Goal: Information Seeking & Learning: Learn about a topic

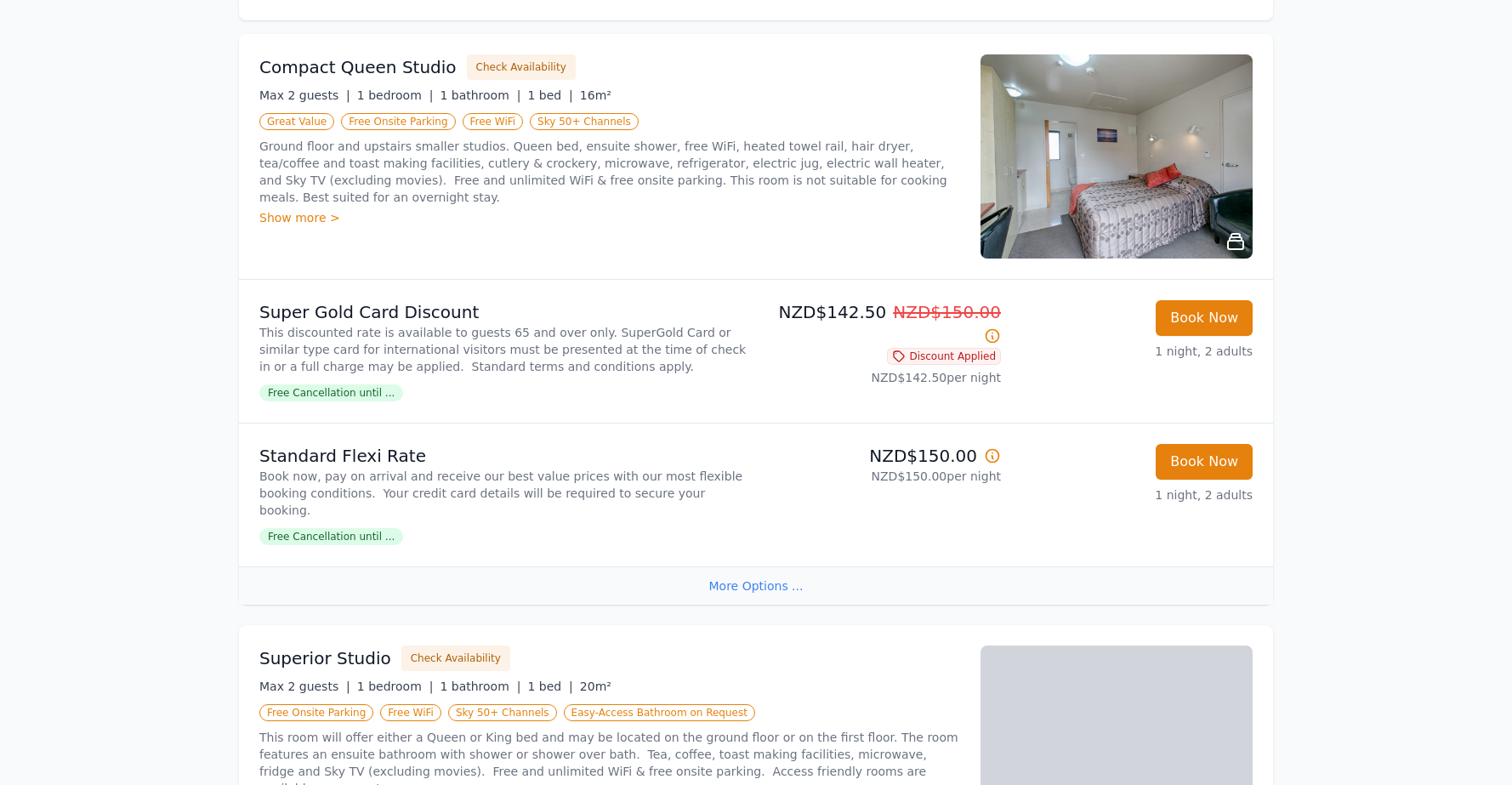
scroll to position [510, 0]
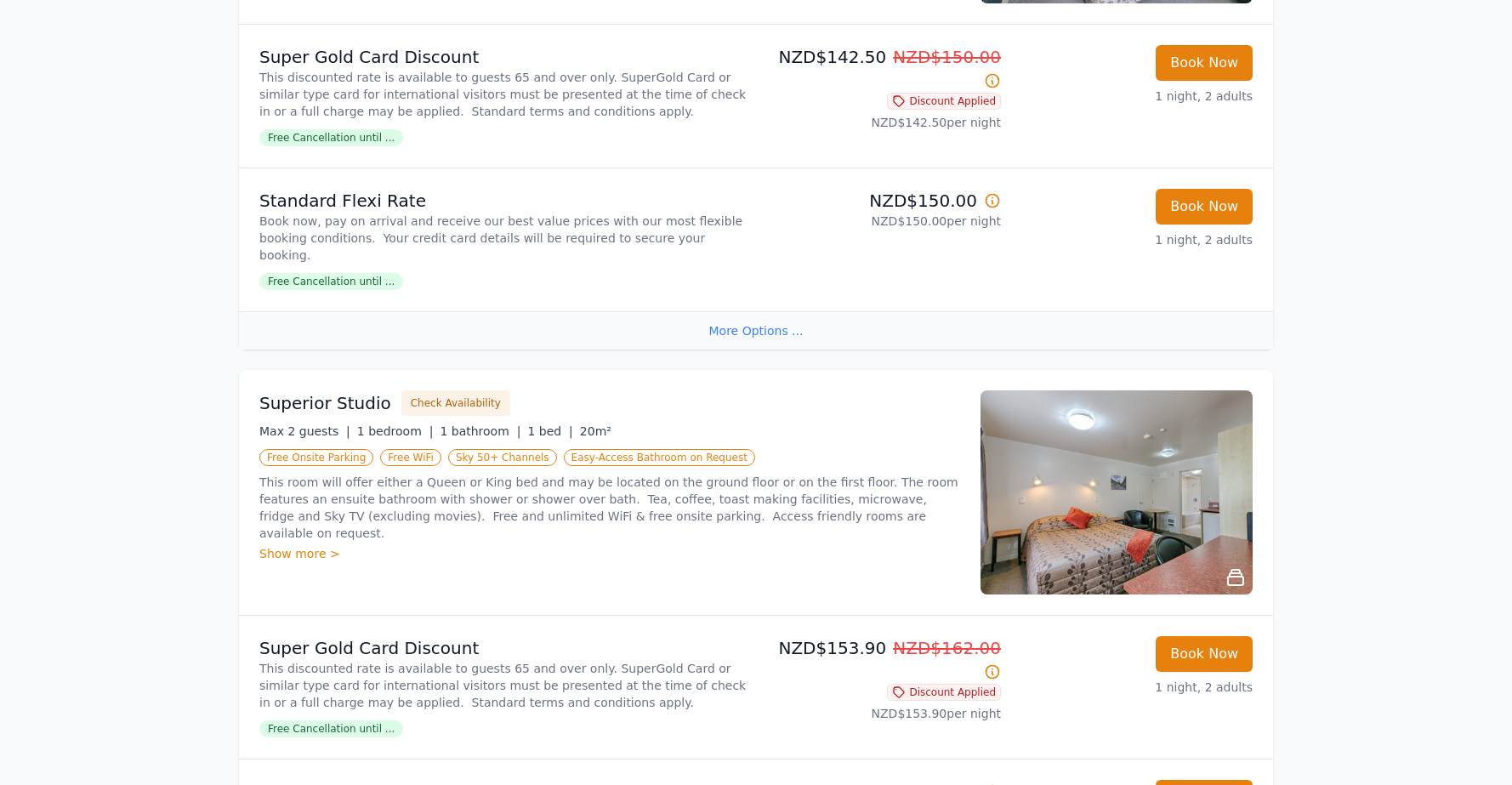
click at [1140, 483] on img at bounding box center [1116, 493] width 272 height 204
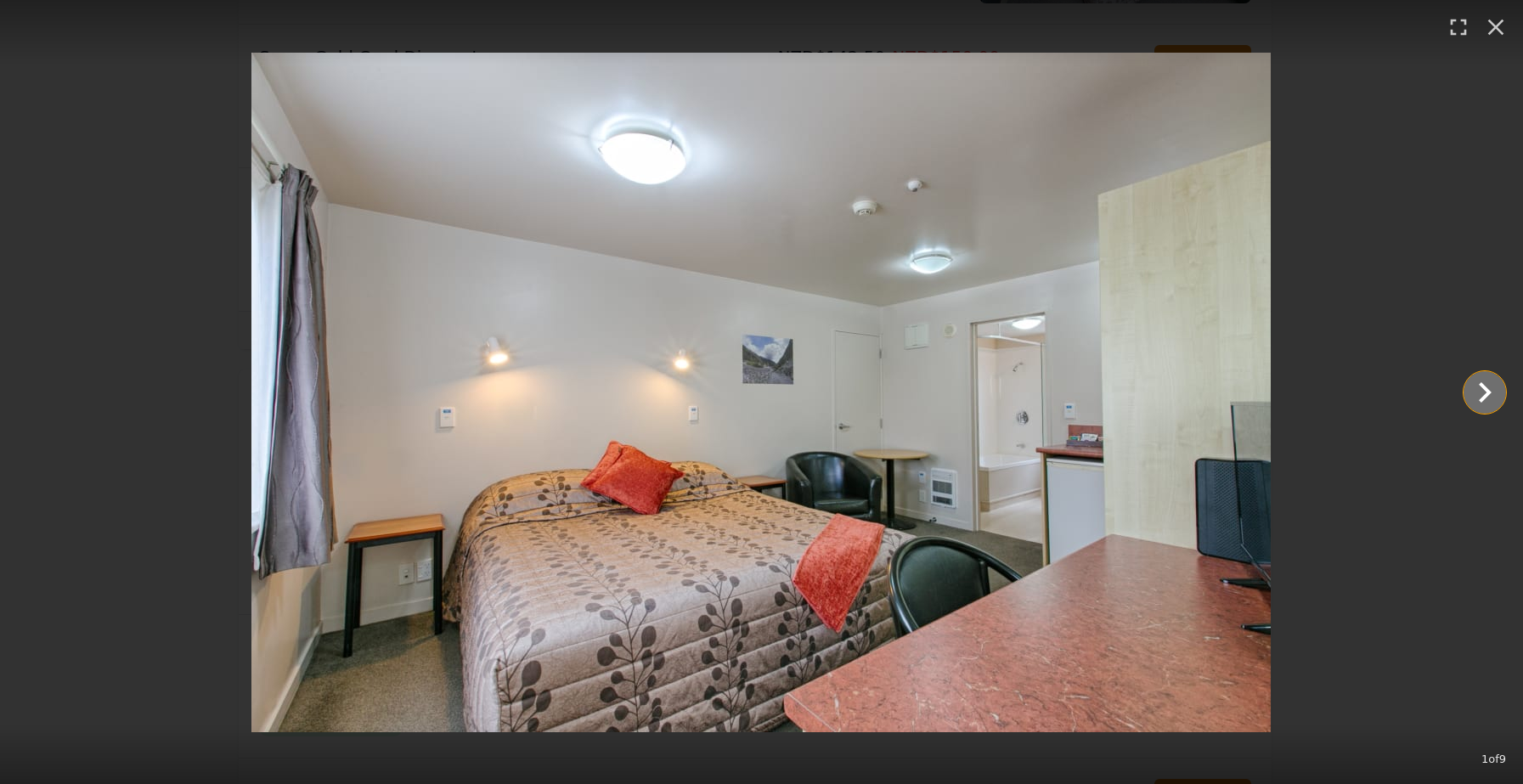
click at [1482, 390] on icon "Show slide 2 of 9" at bounding box center [1484, 392] width 41 height 41
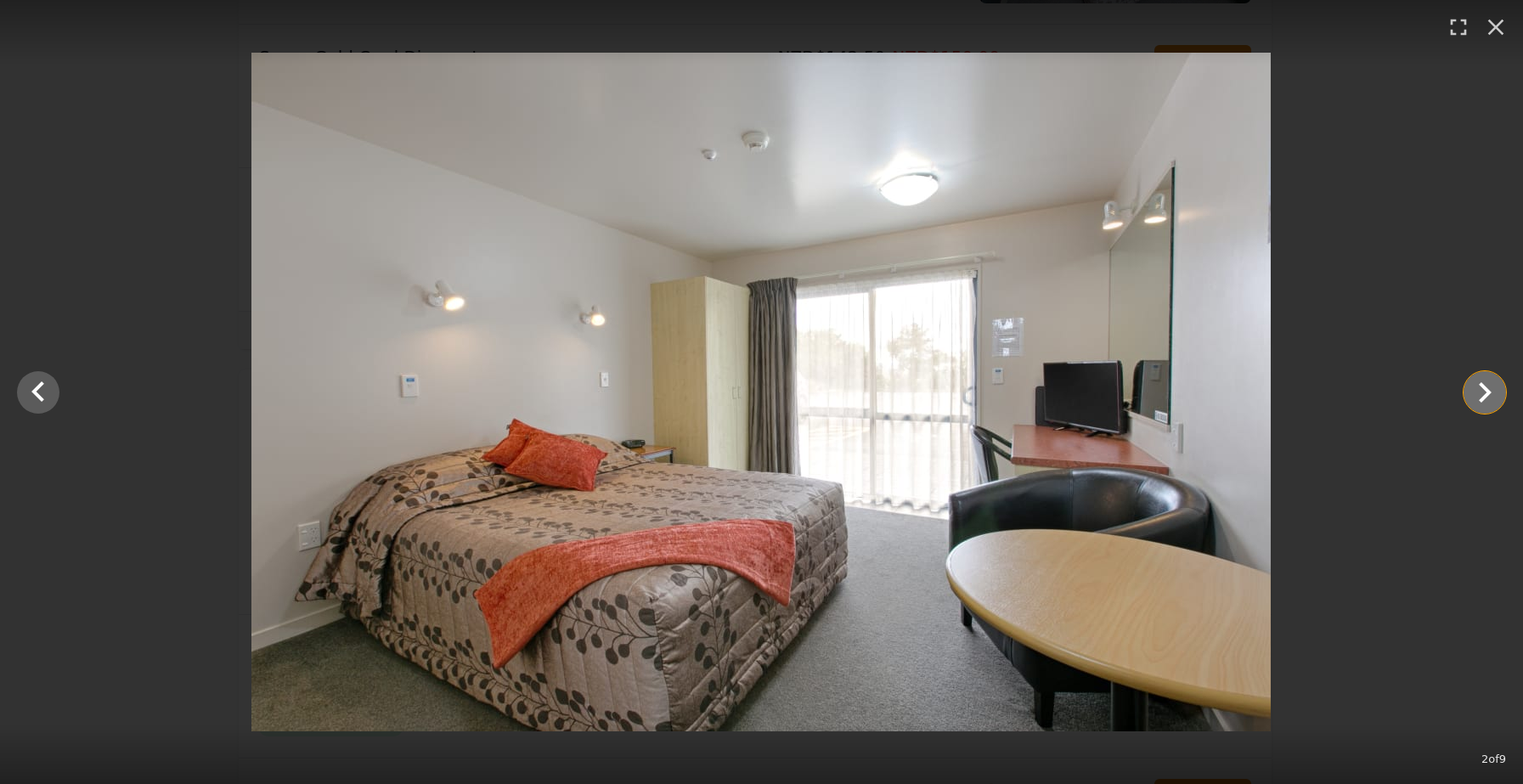
click at [1477, 391] on icon "Show slide 3 of 9" at bounding box center [1484, 392] width 41 height 41
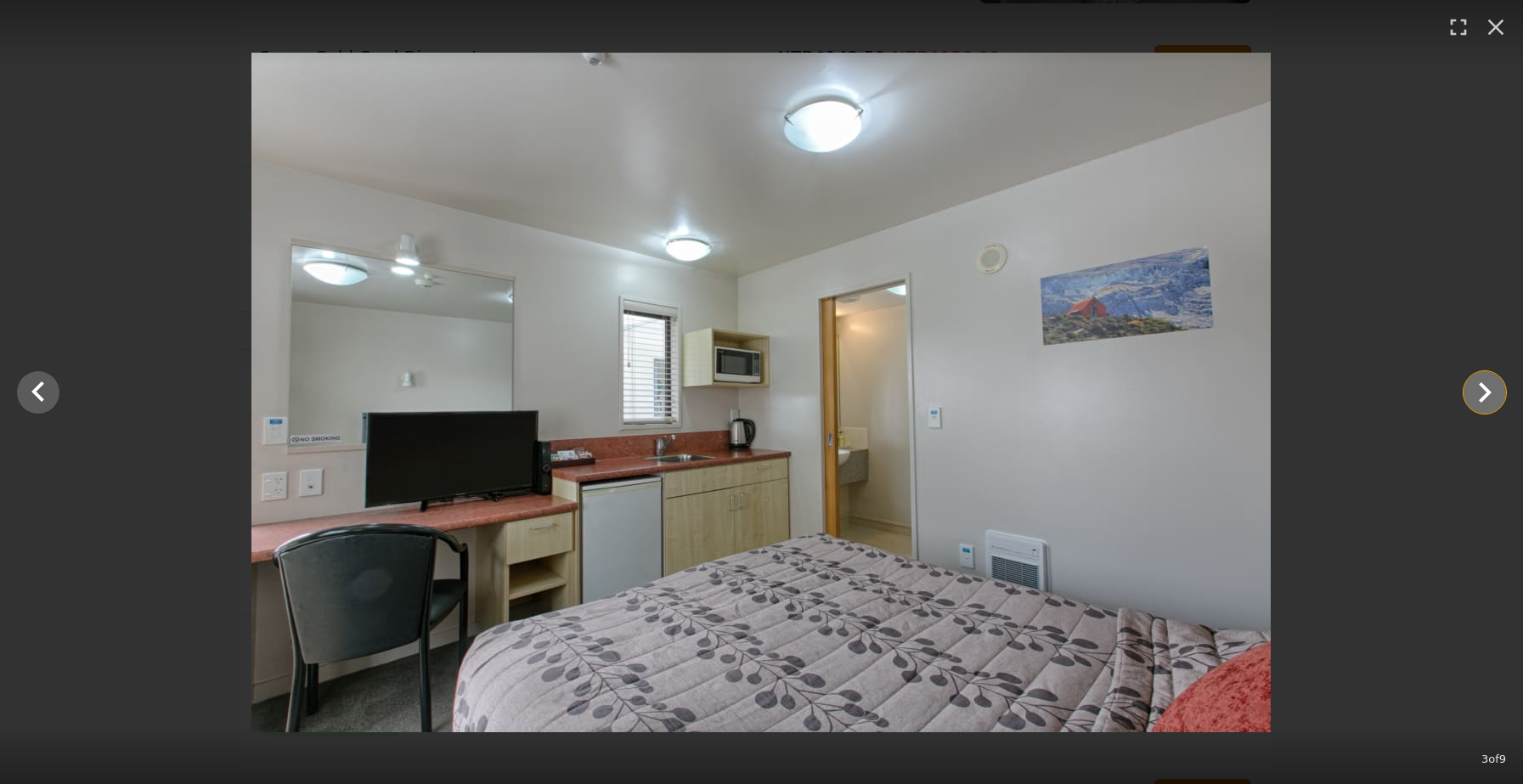
click at [1477, 391] on icon "Show slide 4 of 9" at bounding box center [1484, 392] width 41 height 41
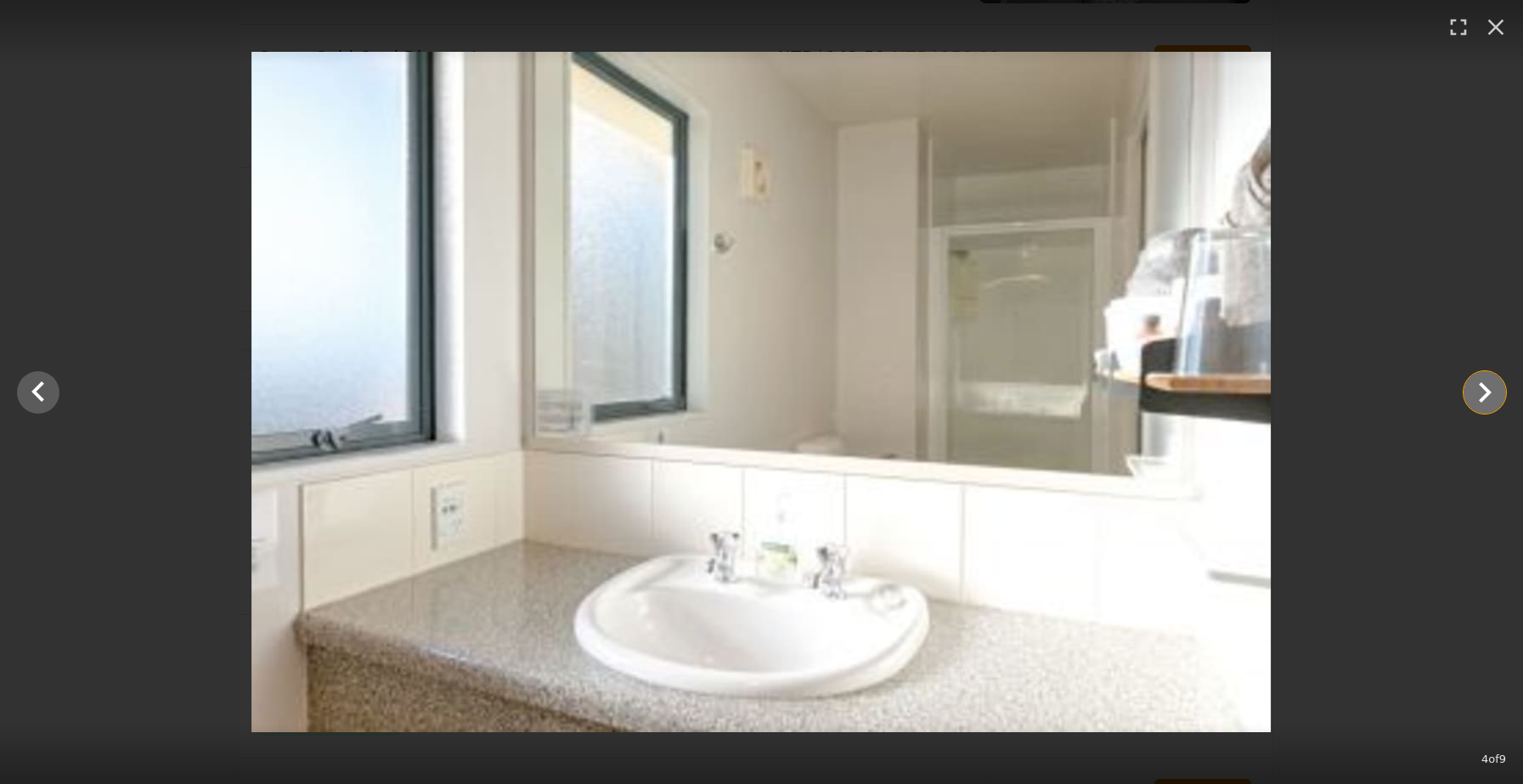
click at [1477, 391] on icon "Show slide 5 of 9" at bounding box center [1484, 392] width 41 height 41
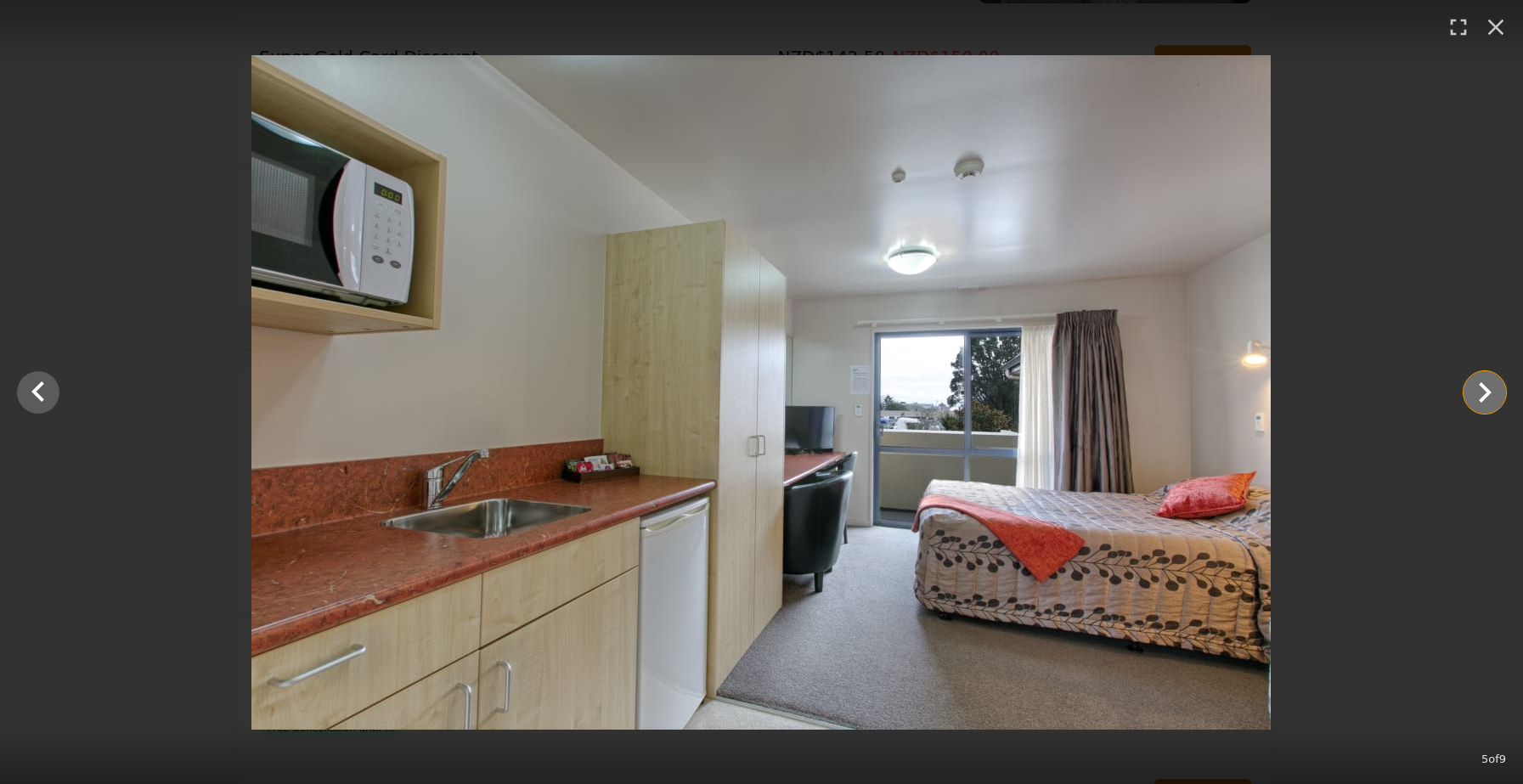
click at [1479, 397] on icon "Show slide 6 of 9" at bounding box center [1484, 392] width 41 height 41
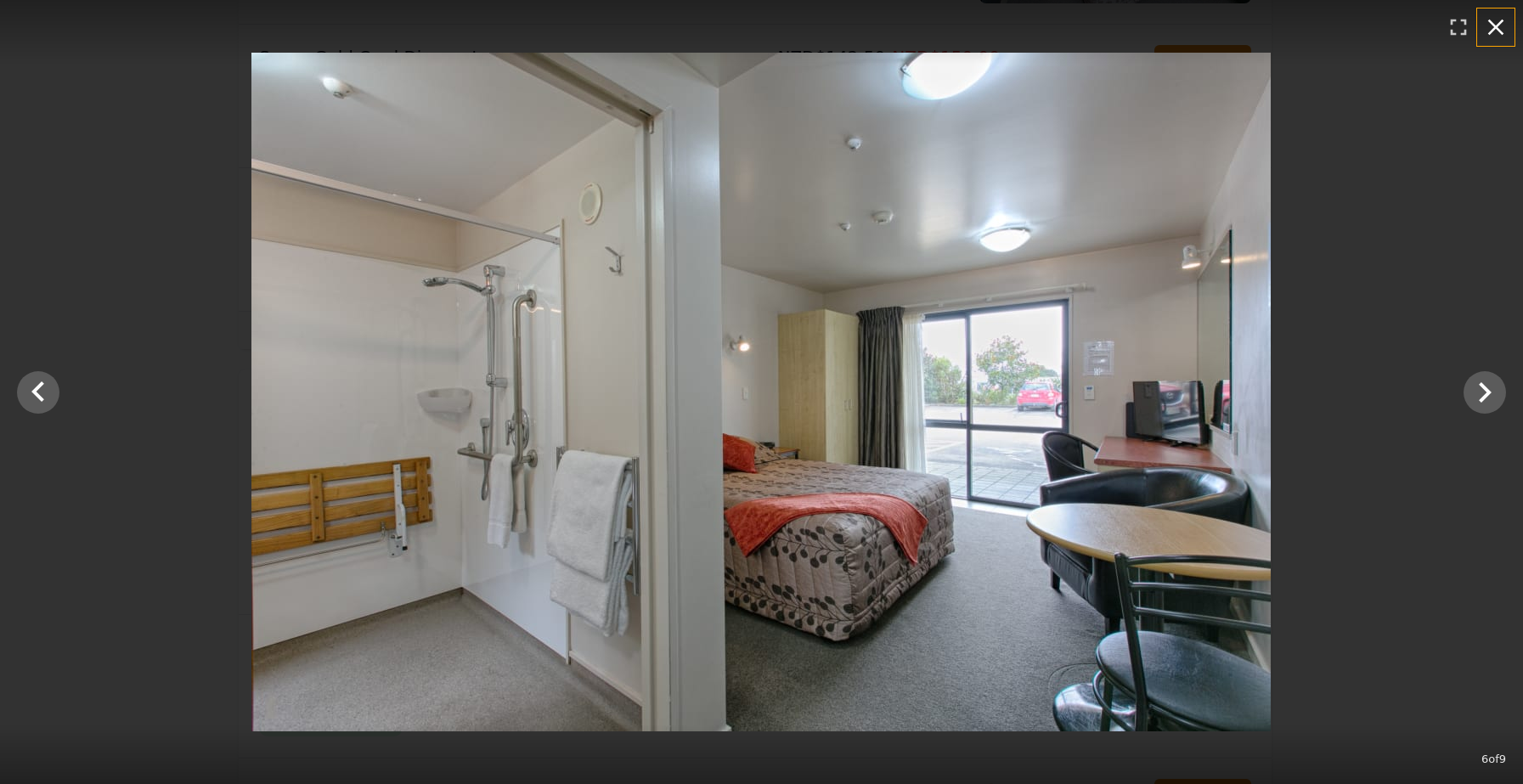
click at [1491, 27] on icon "button" at bounding box center [1496, 26] width 27 height 27
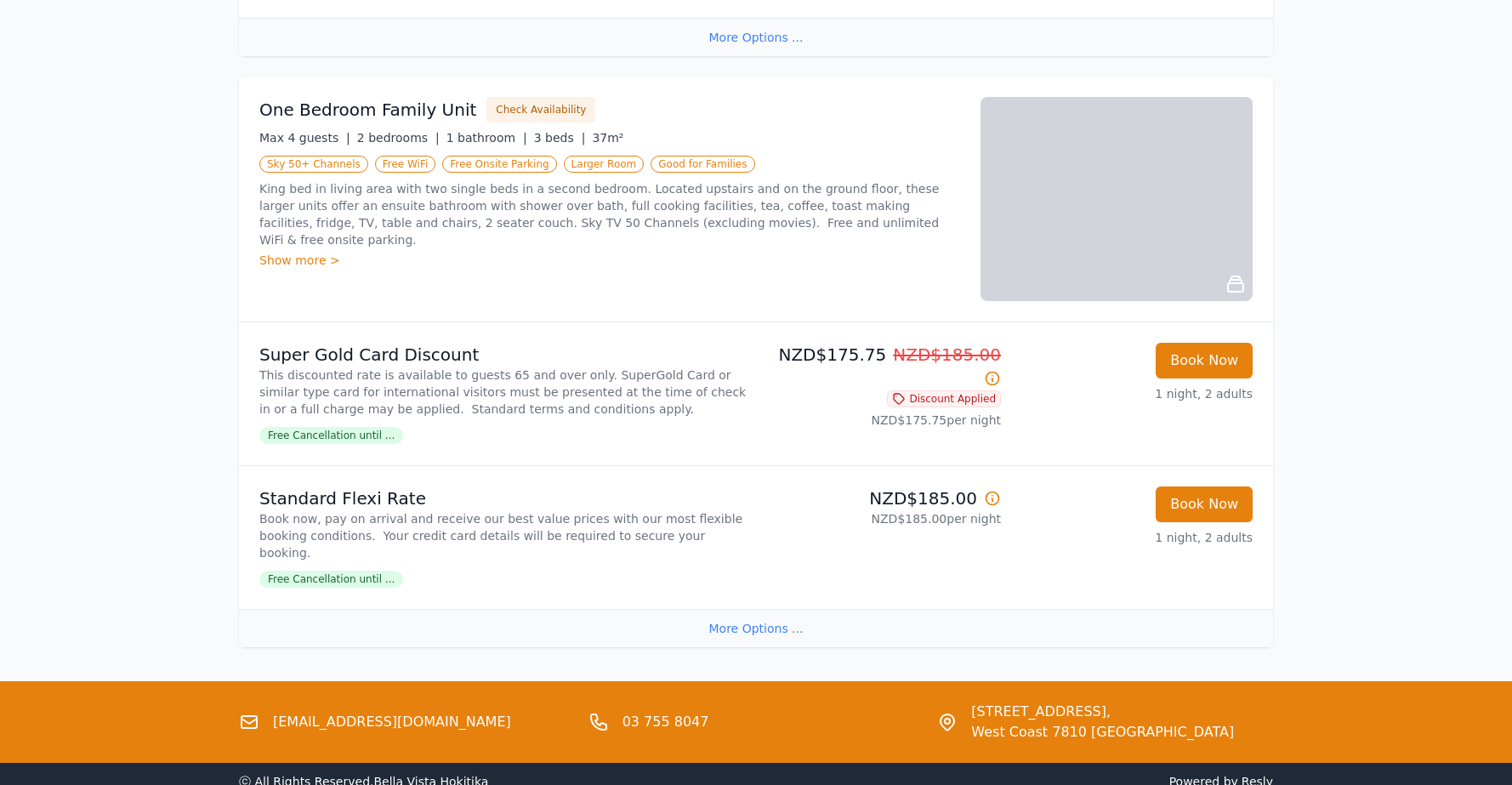
scroll to position [2015, 0]
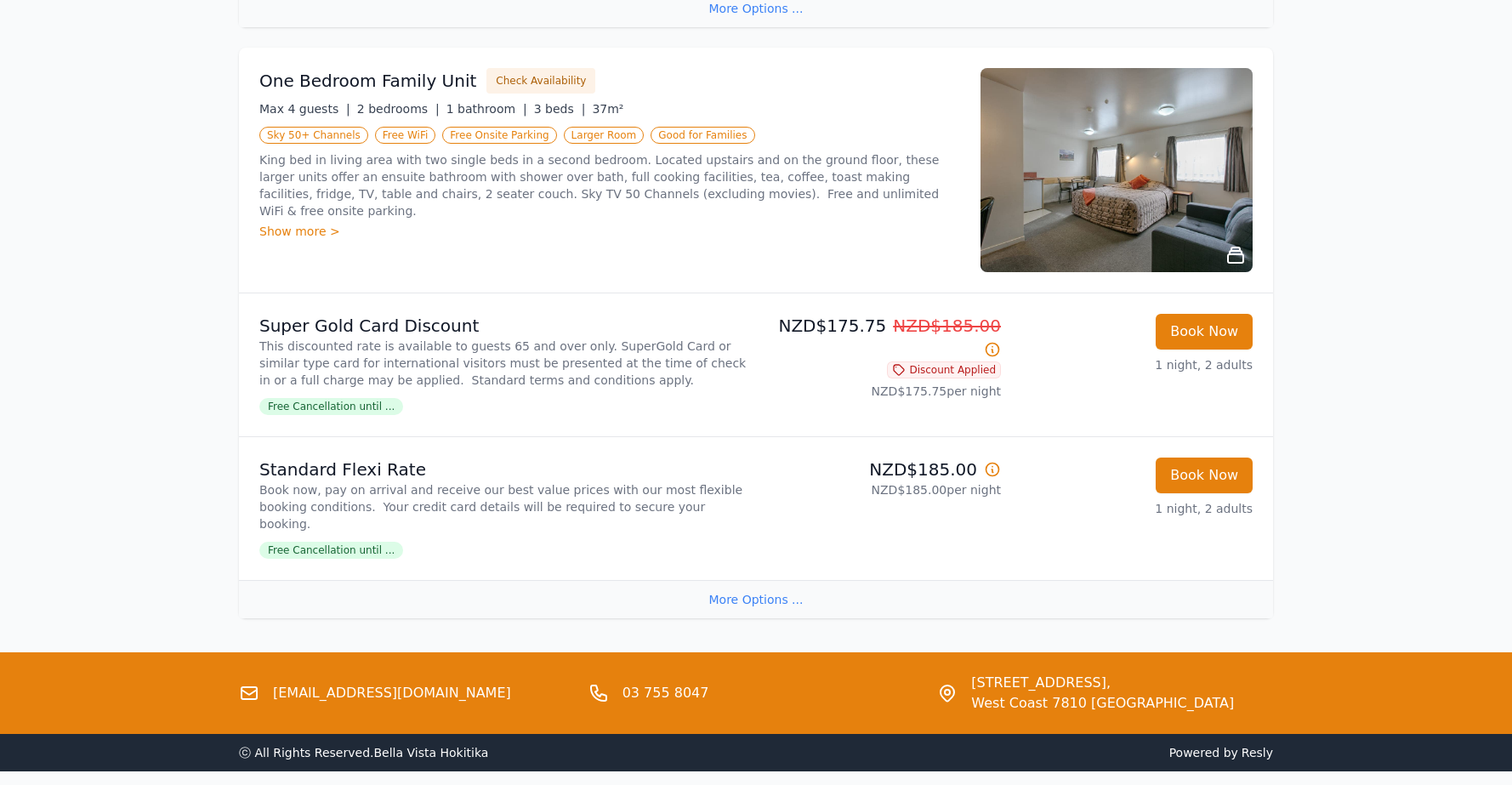
click at [749, 580] on div "More Options ..." at bounding box center [756, 599] width 1034 height 39
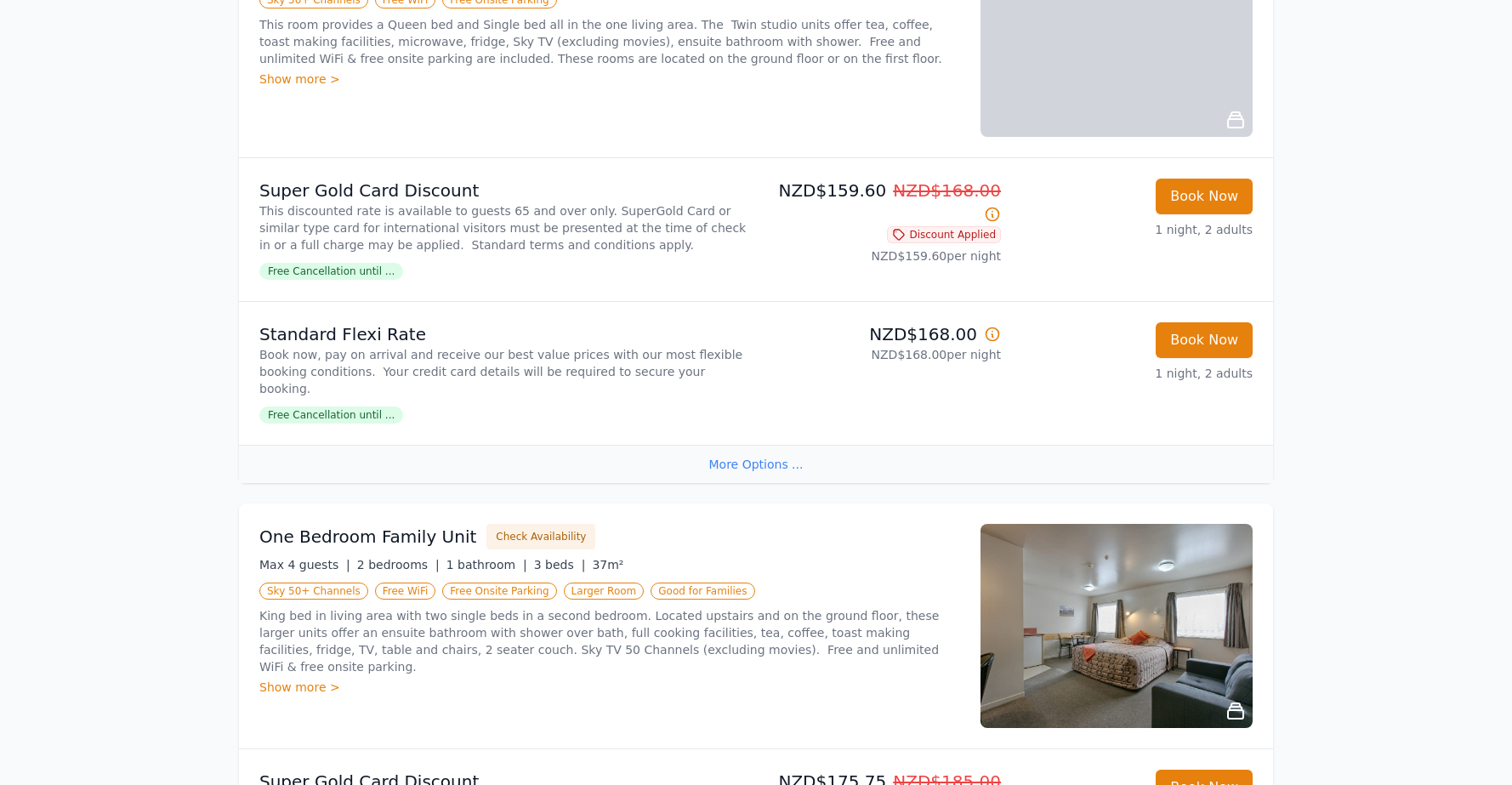
scroll to position [1551, 0]
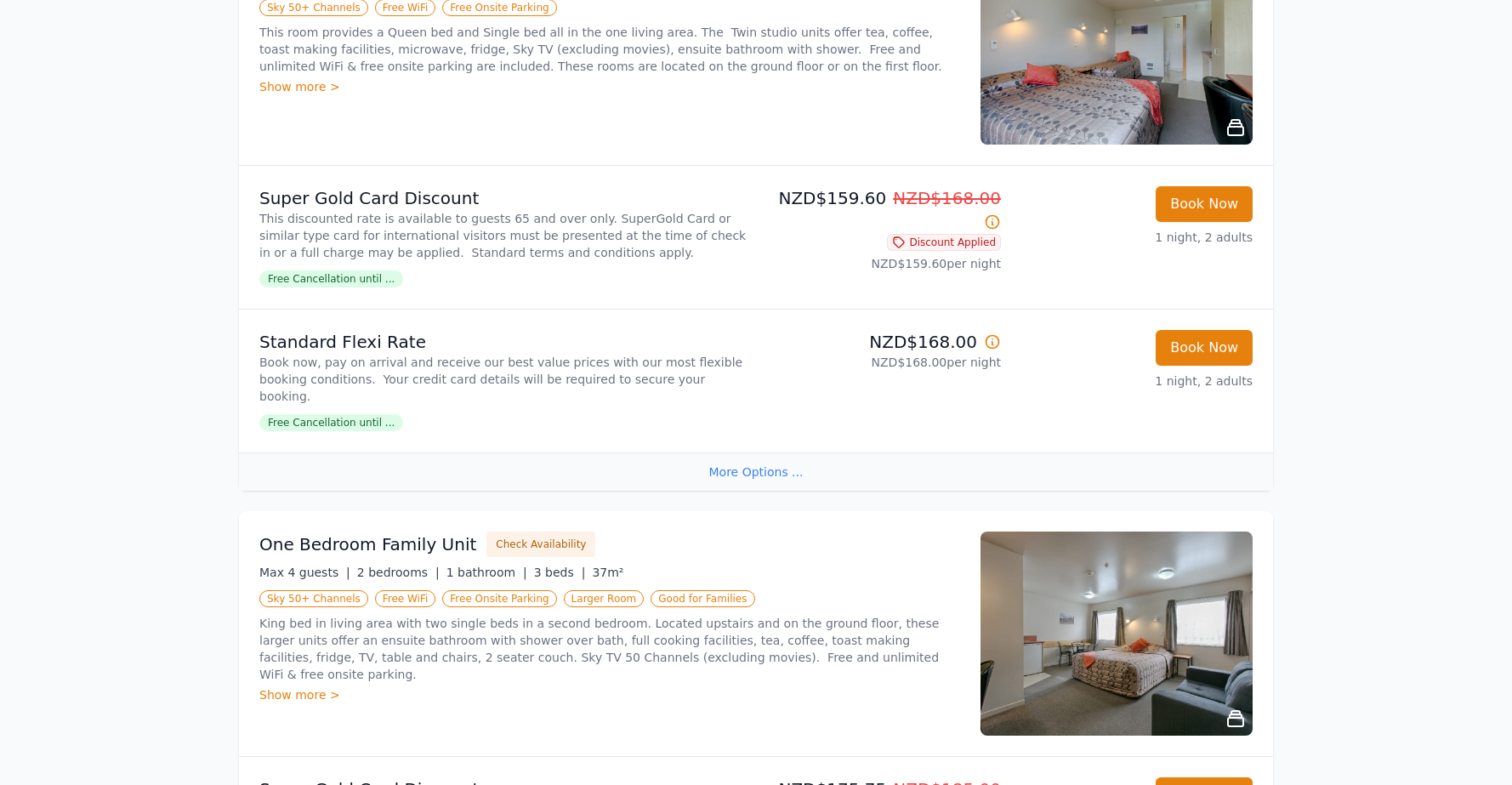
click at [1155, 597] on img at bounding box center [1116, 633] width 272 height 204
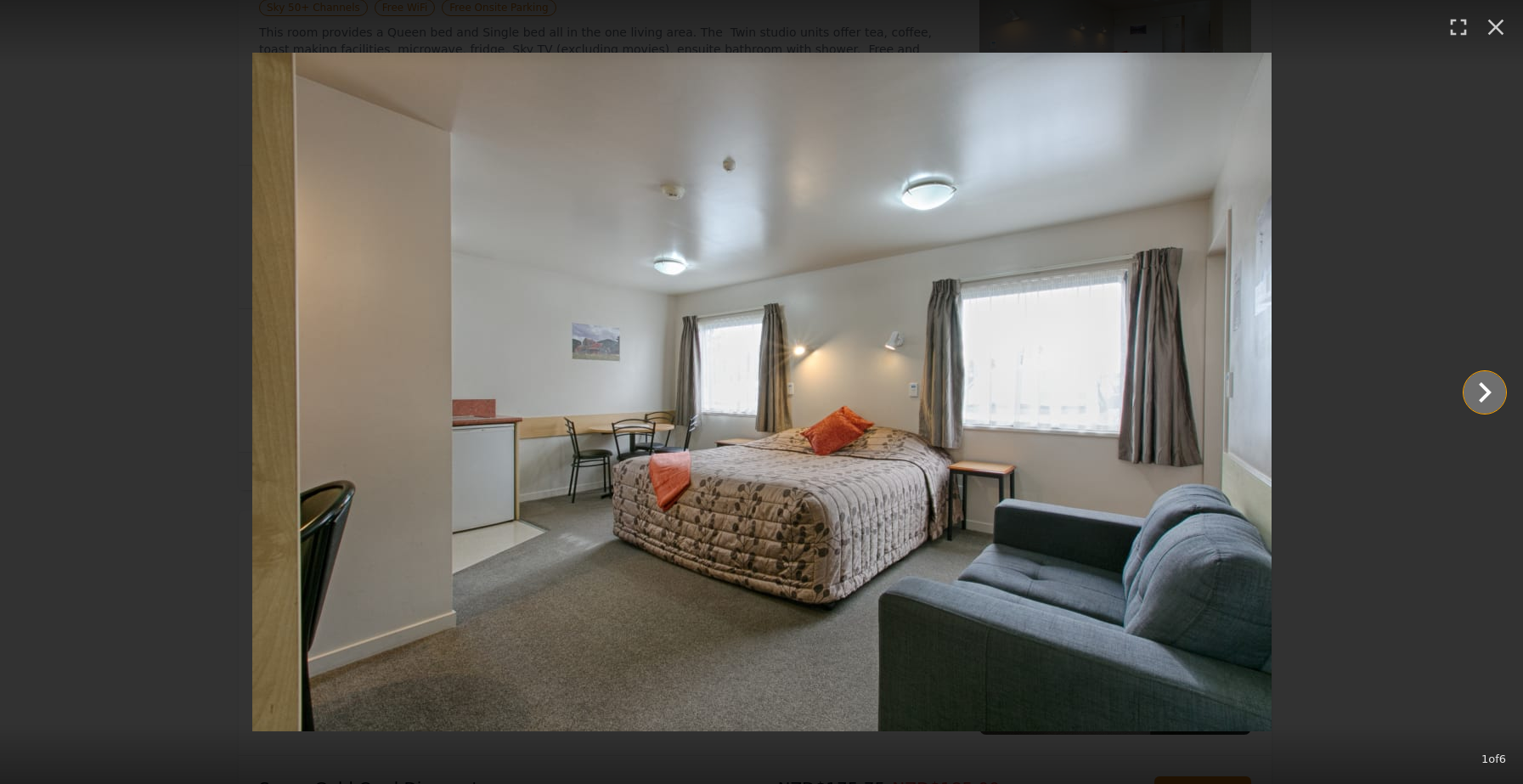
click at [1494, 393] on icon "Show slide 2 of 6" at bounding box center [1484, 392] width 41 height 41
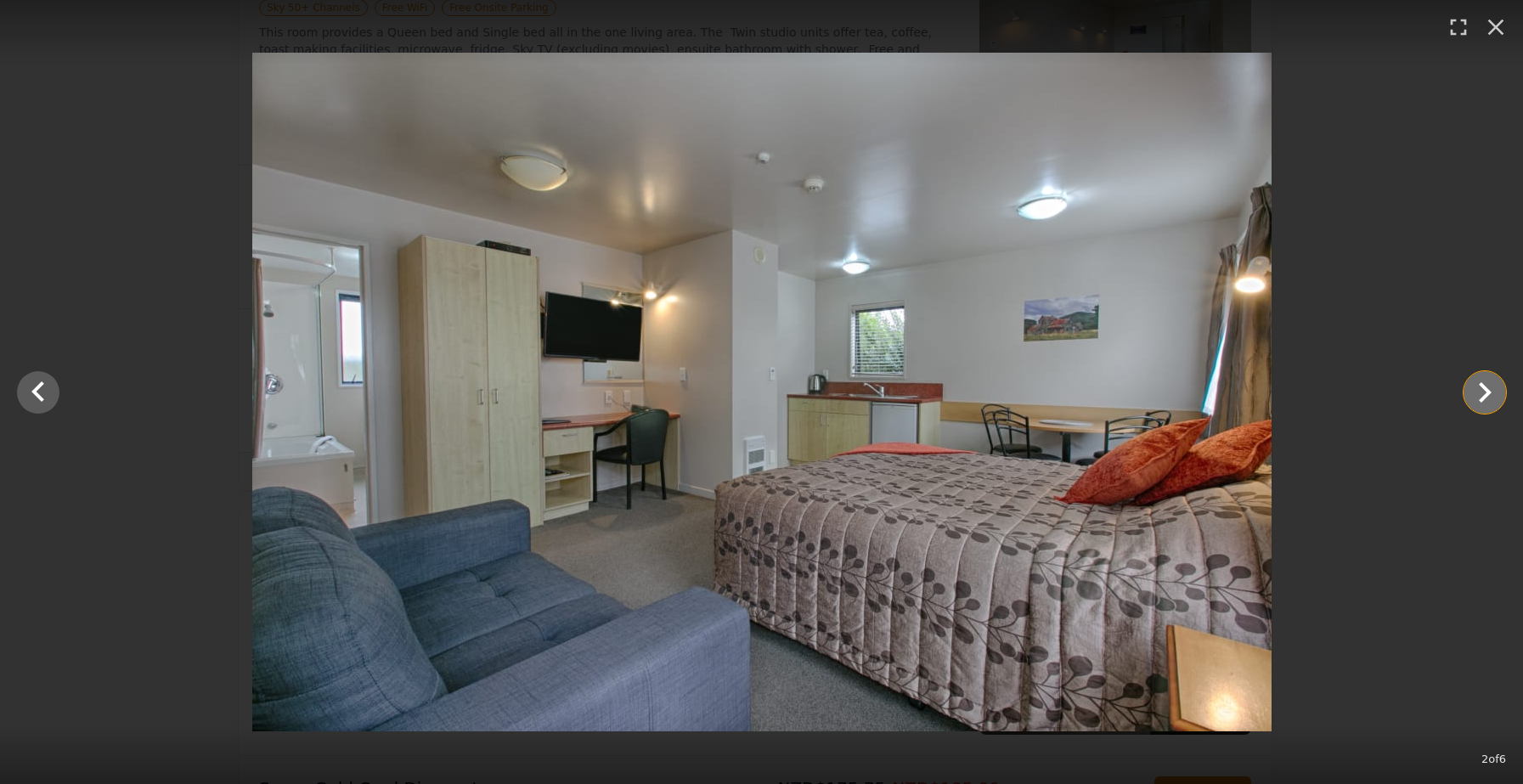
click at [1486, 393] on icon "Show slide 3 of 6" at bounding box center [1484, 392] width 41 height 41
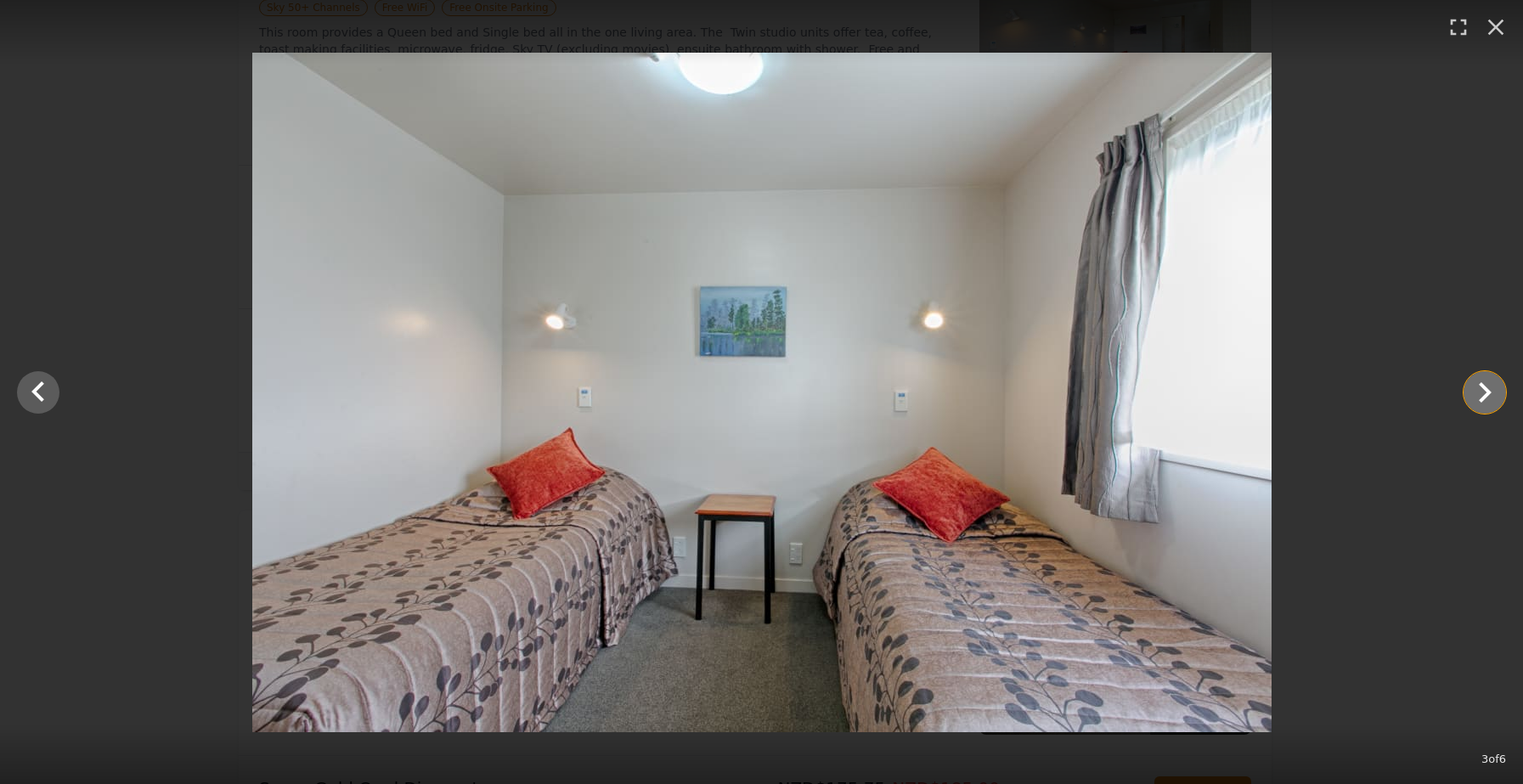
click at [1486, 393] on icon "Show slide 4 of 6" at bounding box center [1484, 392] width 41 height 41
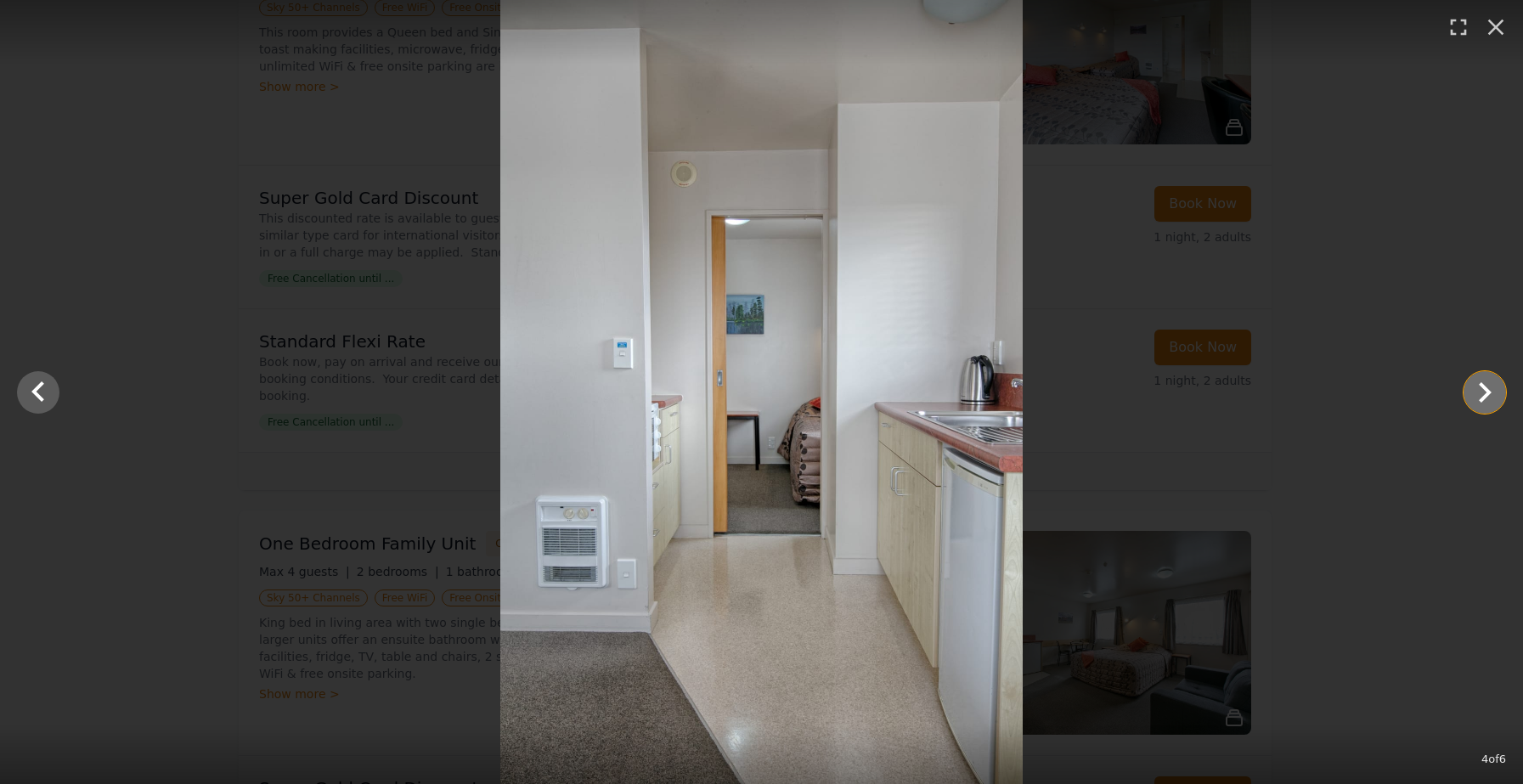
click at [1486, 393] on icon "Show slide 5 of 6" at bounding box center [1484, 392] width 41 height 41
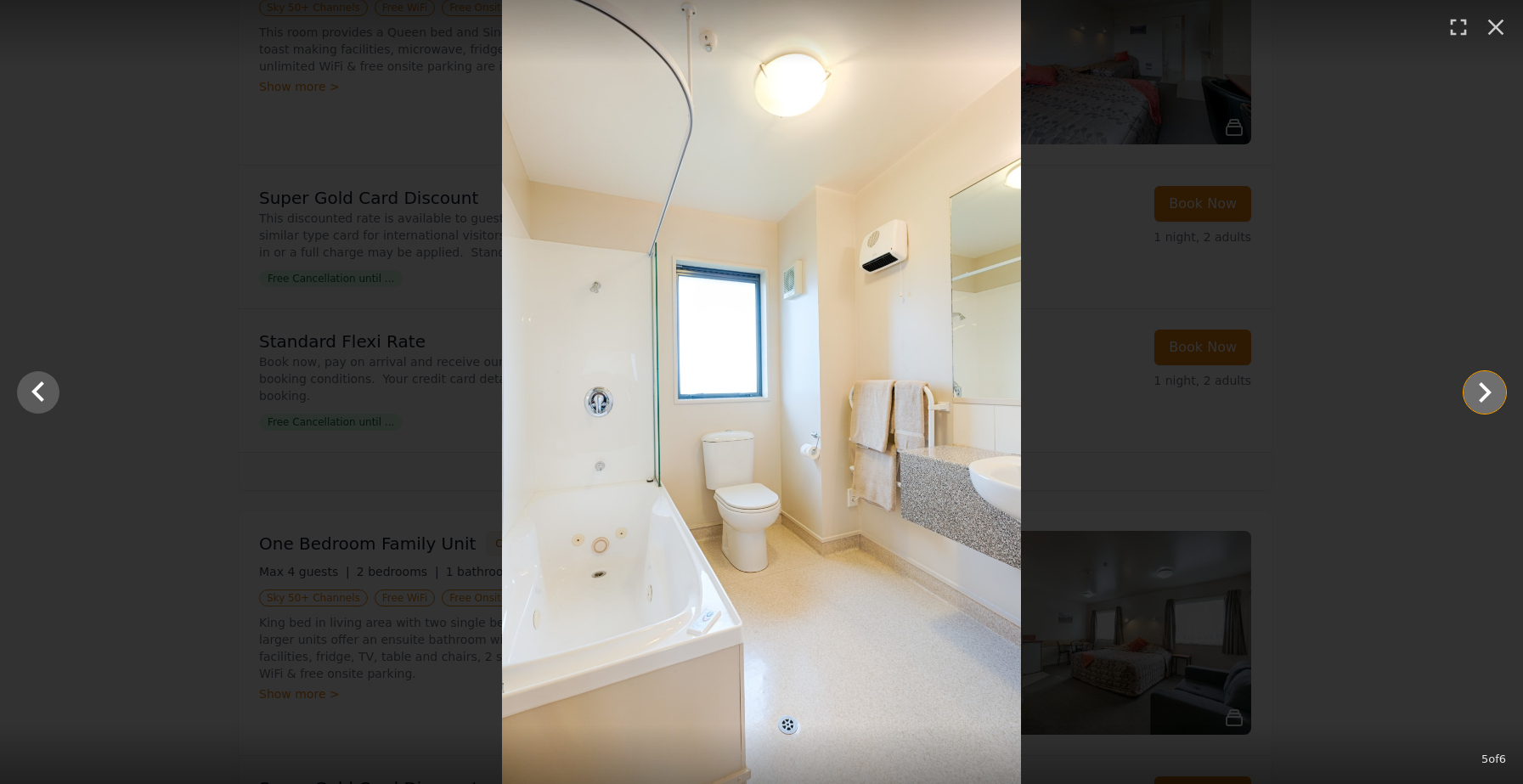
click at [1486, 393] on icon "Show slide 6 of 6" at bounding box center [1484, 392] width 41 height 41
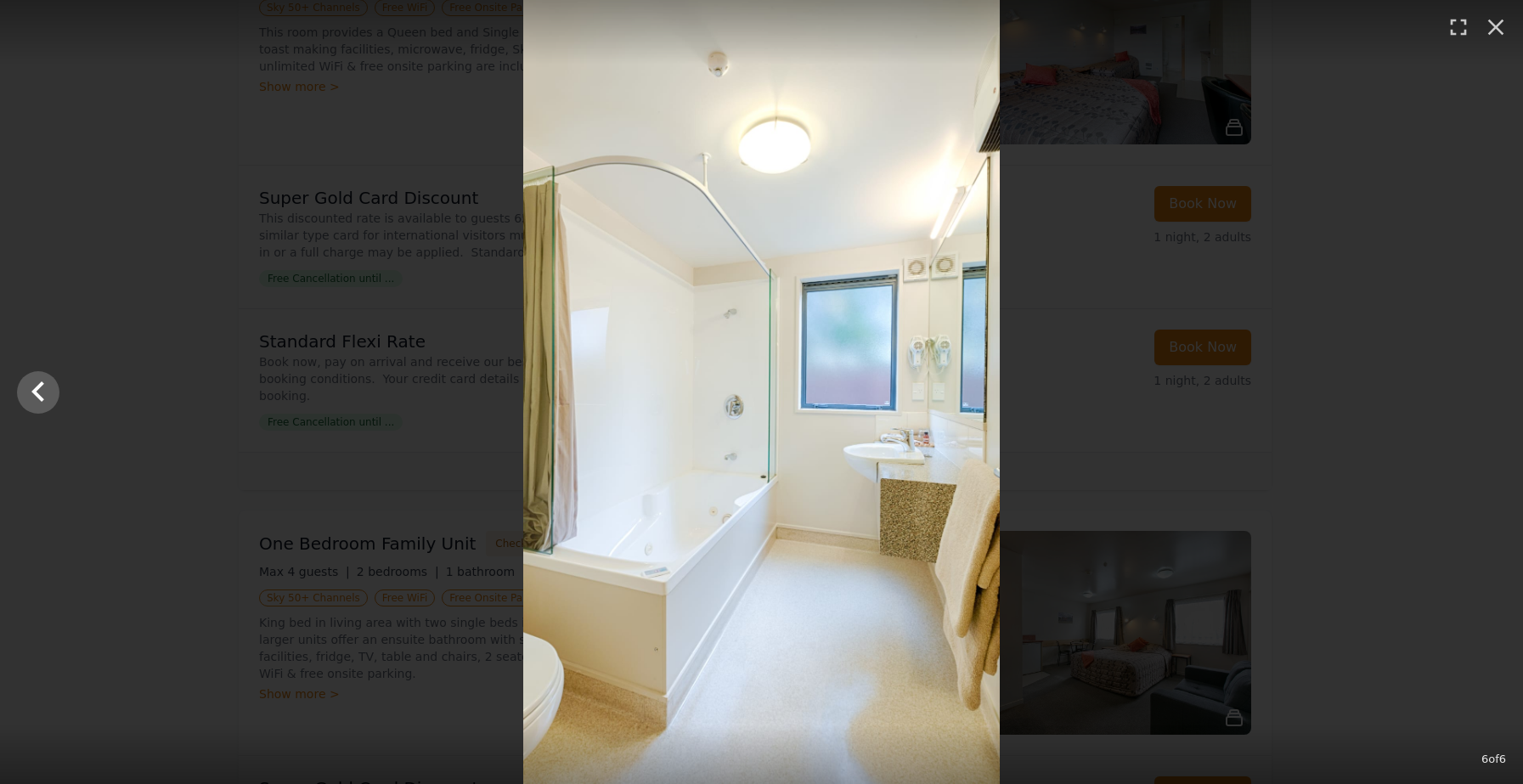
click at [1486, 393] on div at bounding box center [762, 392] width 1523 height 784
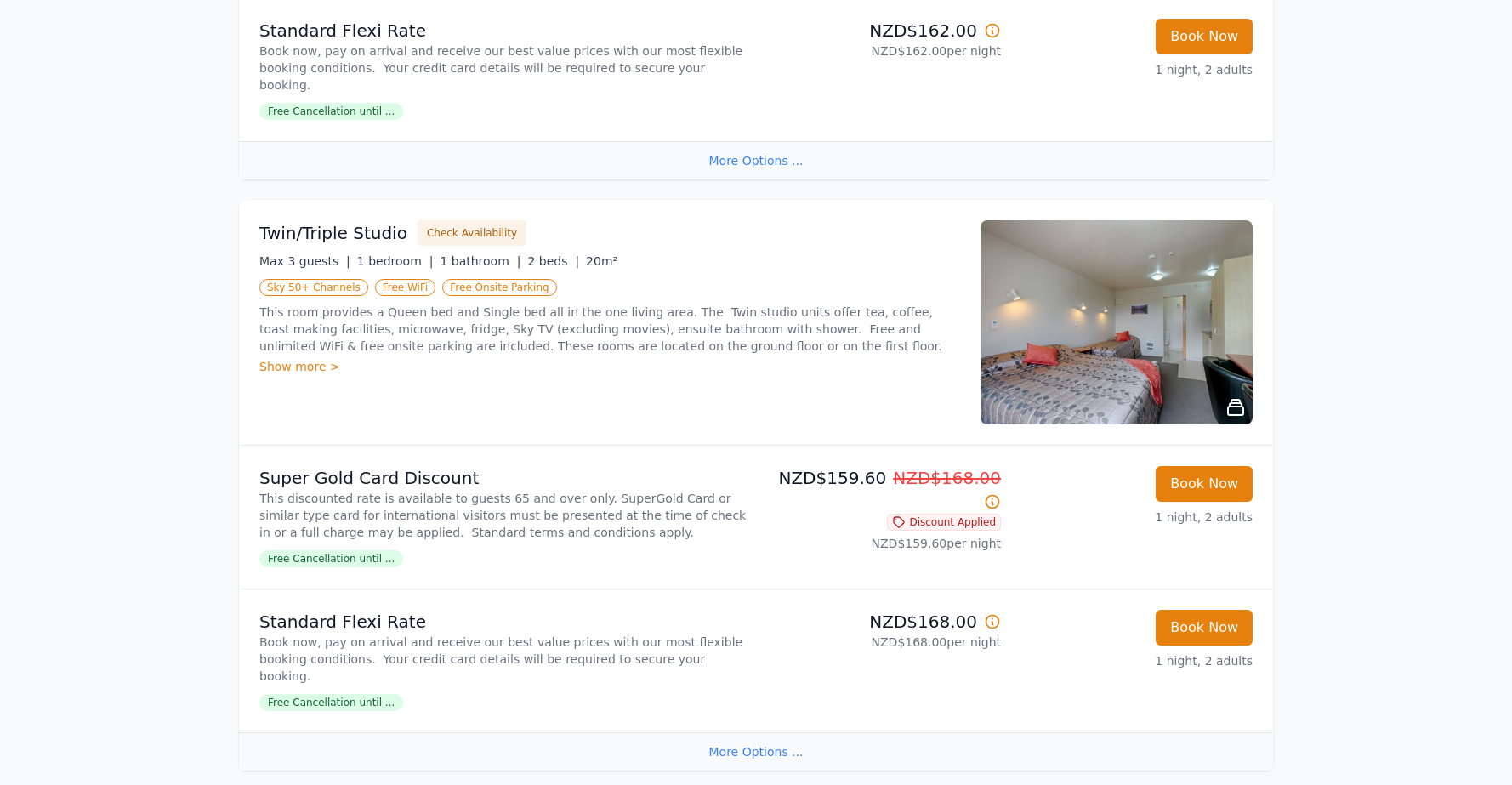
scroll to position [1041, 0]
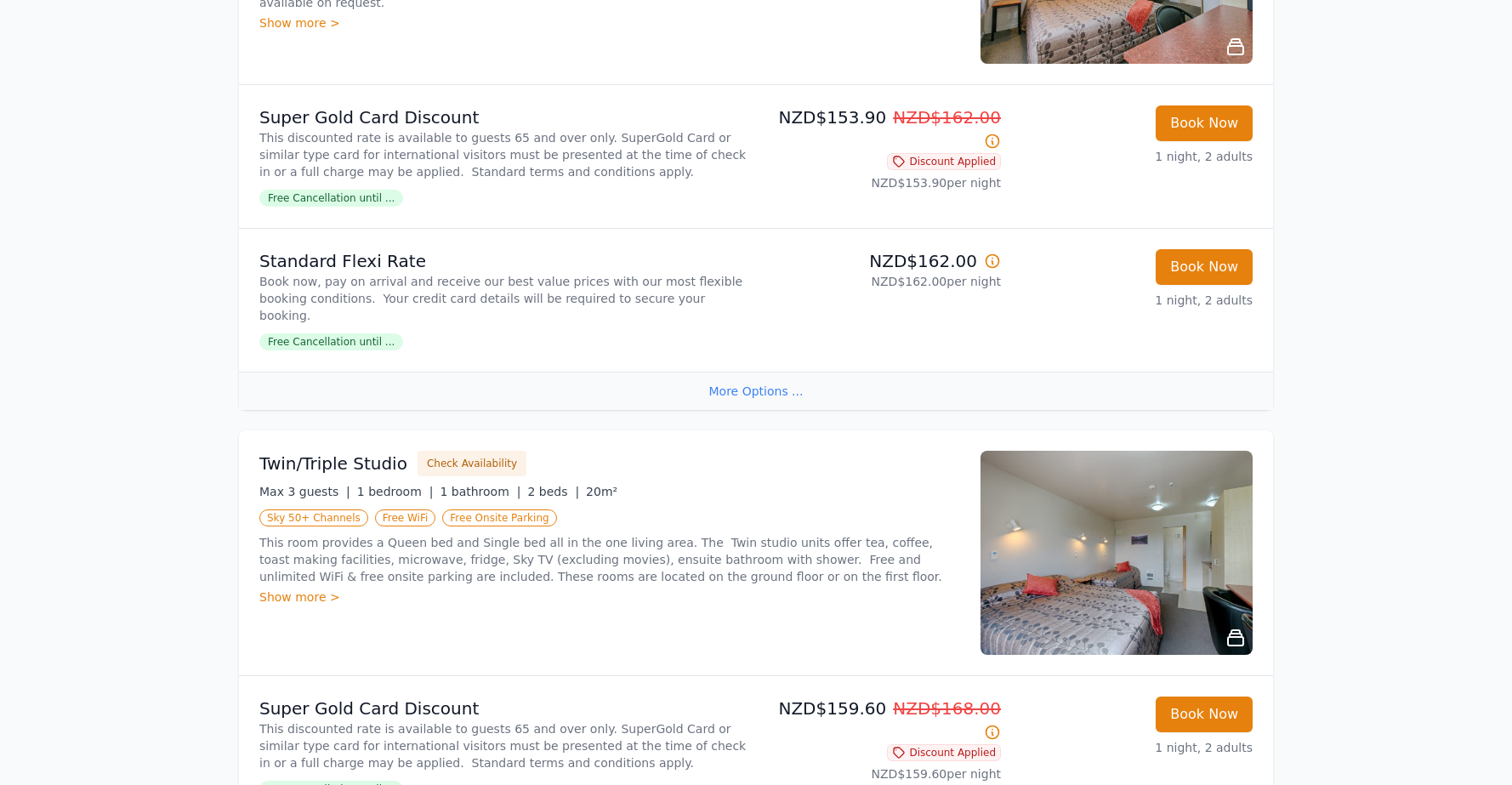
click at [1058, 523] on img at bounding box center [1116, 553] width 272 height 204
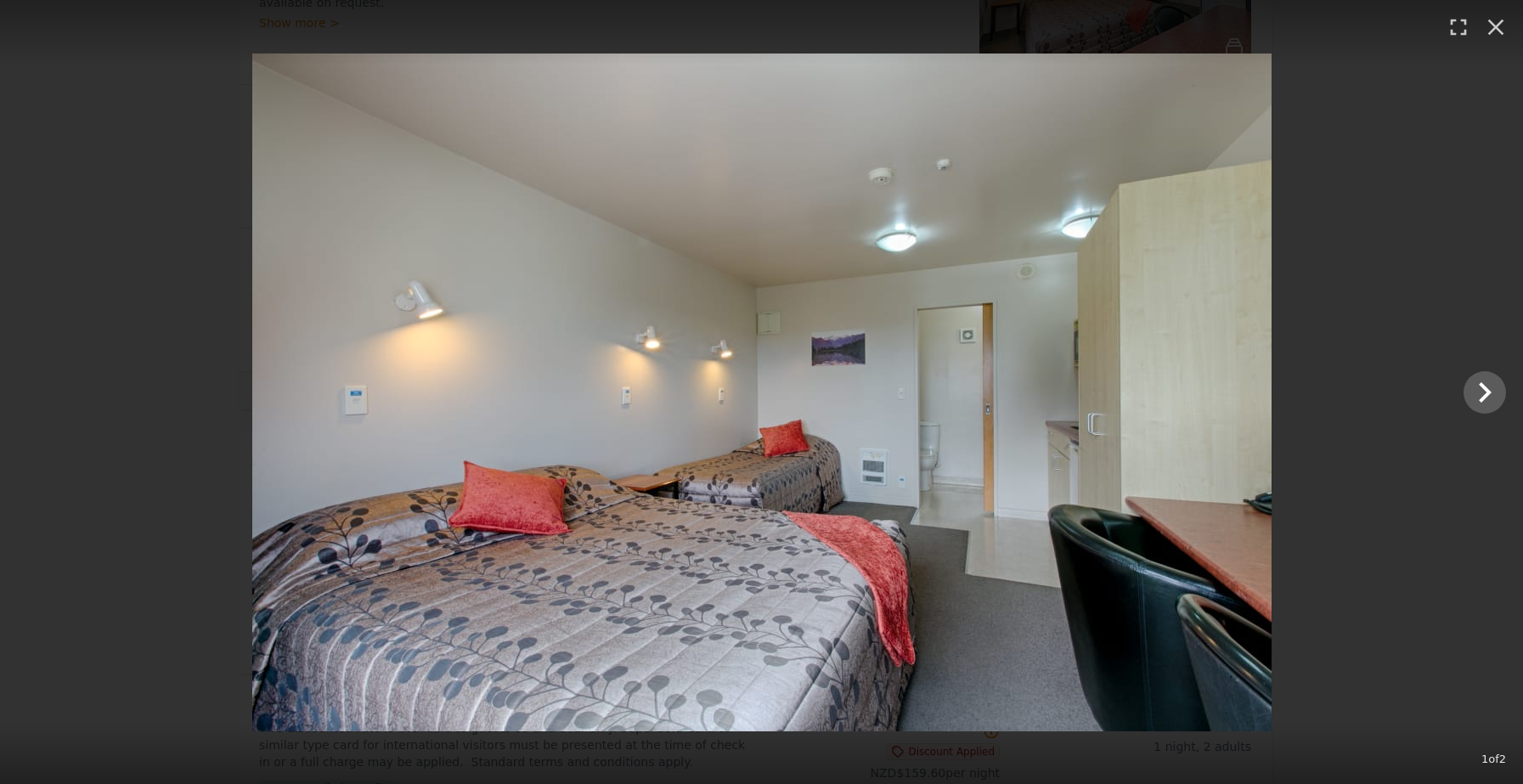
click at [974, 401] on img at bounding box center [762, 392] width 1020 height 678
click at [1488, 403] on icon "Show slide 2 of 2" at bounding box center [1484, 392] width 41 height 41
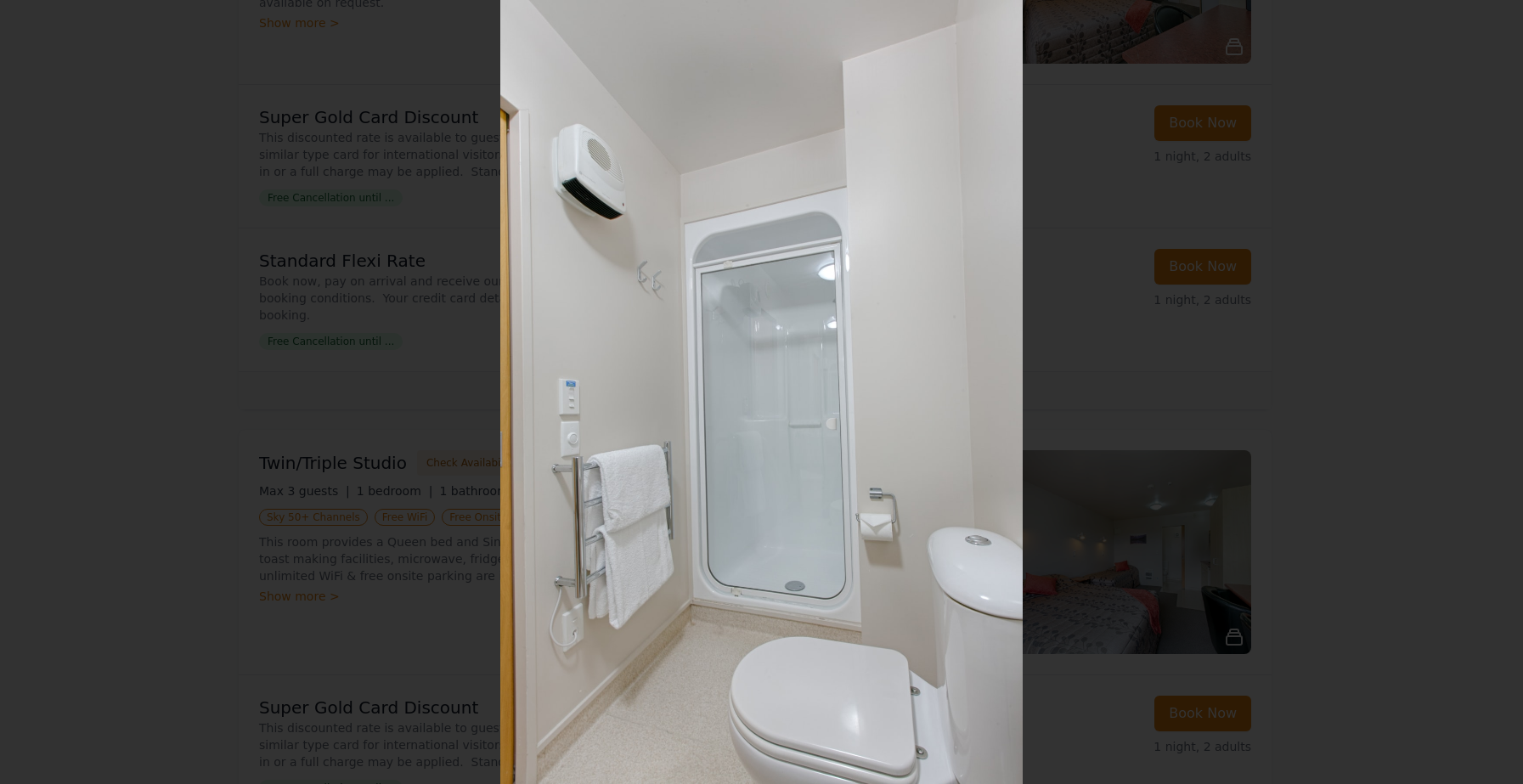
click at [1488, 403] on div at bounding box center [762, 392] width 1523 height 784
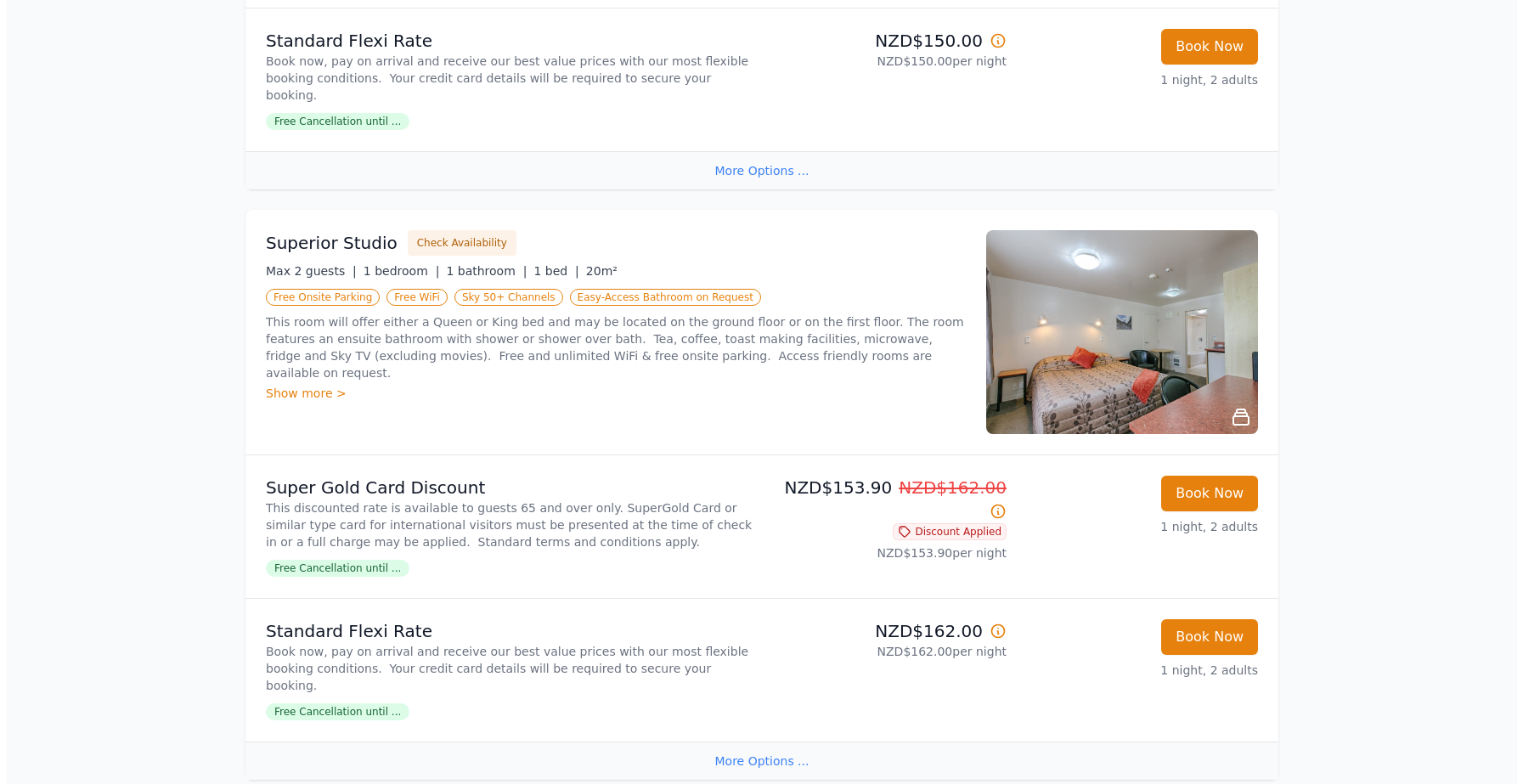
scroll to position [531, 0]
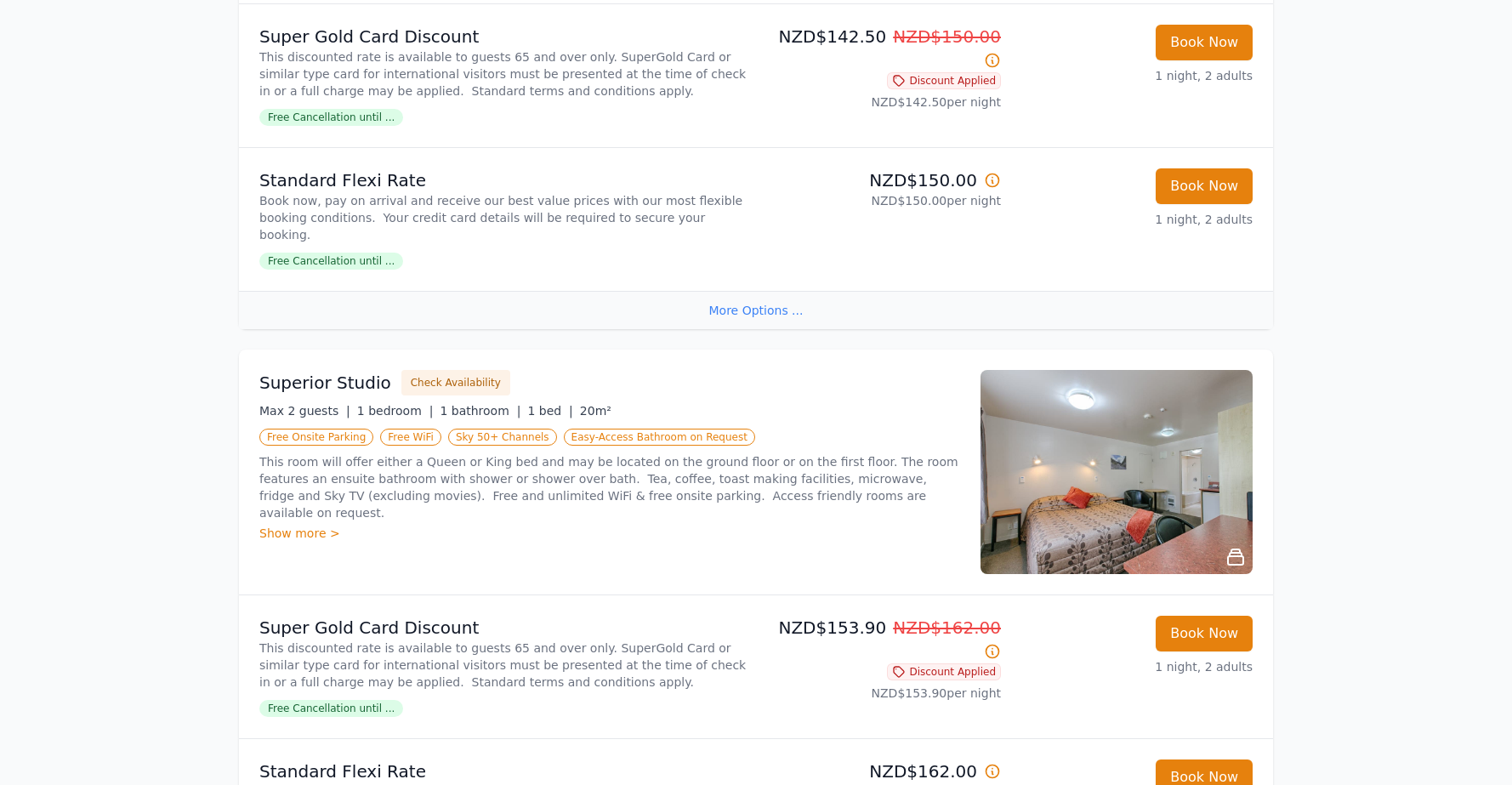
click at [1073, 451] on img at bounding box center [1116, 472] width 272 height 204
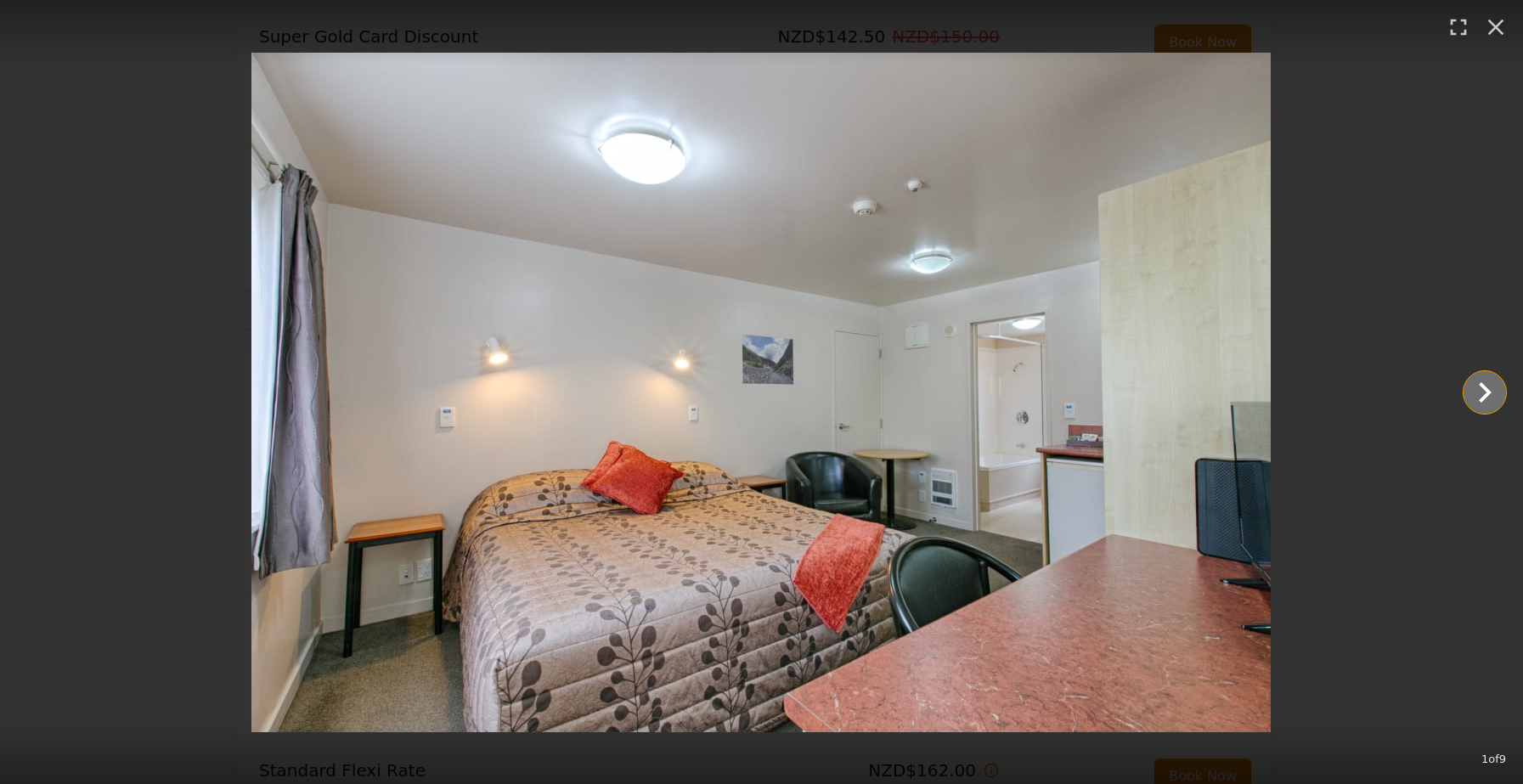
click at [1486, 402] on icon "Show slide 2 of 9" at bounding box center [1484, 392] width 41 height 41
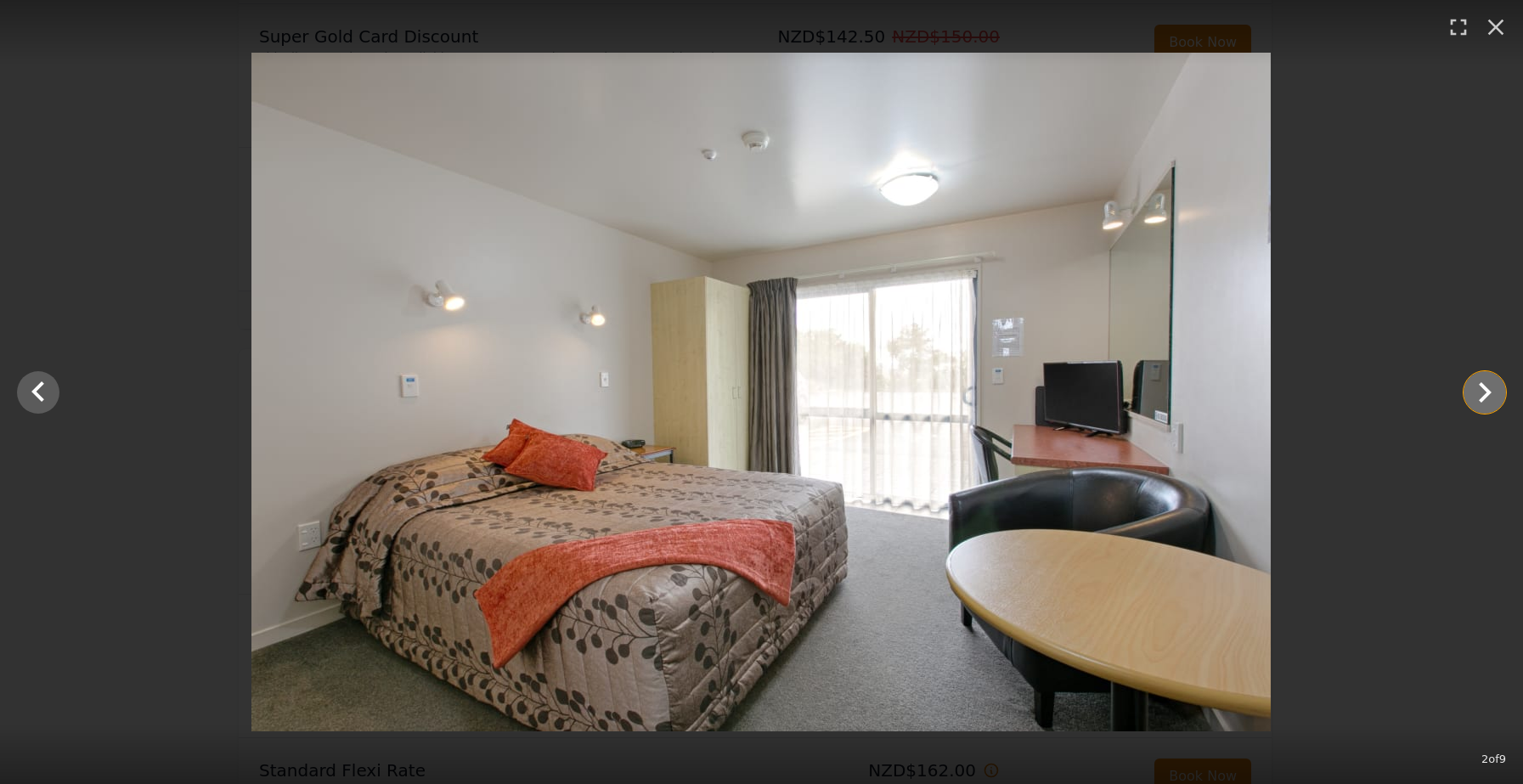
click at [1485, 396] on icon "Show slide 3 of 9" at bounding box center [1486, 393] width 13 height 21
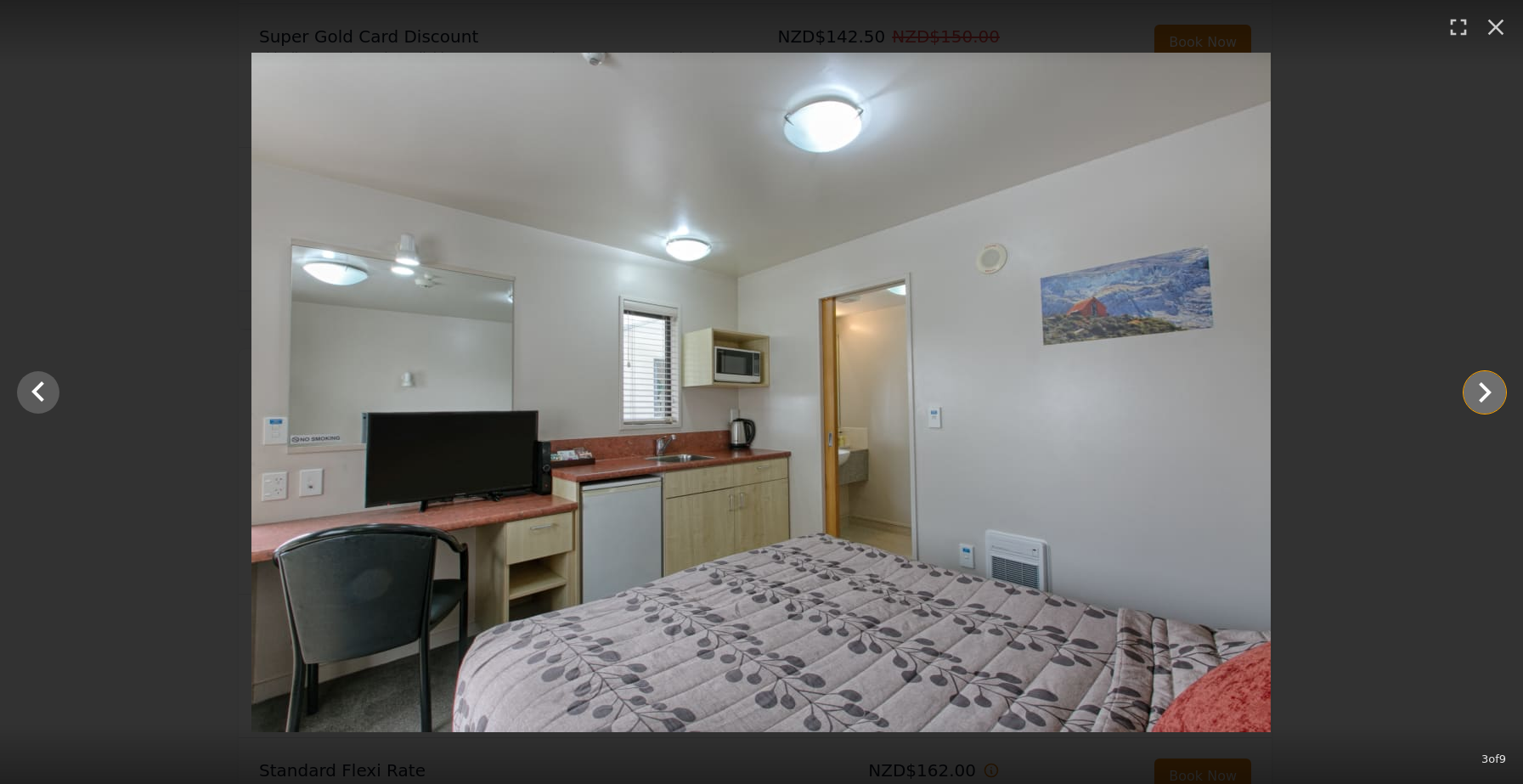
click at [1485, 396] on icon "Show slide 4 of 9" at bounding box center [1486, 393] width 13 height 21
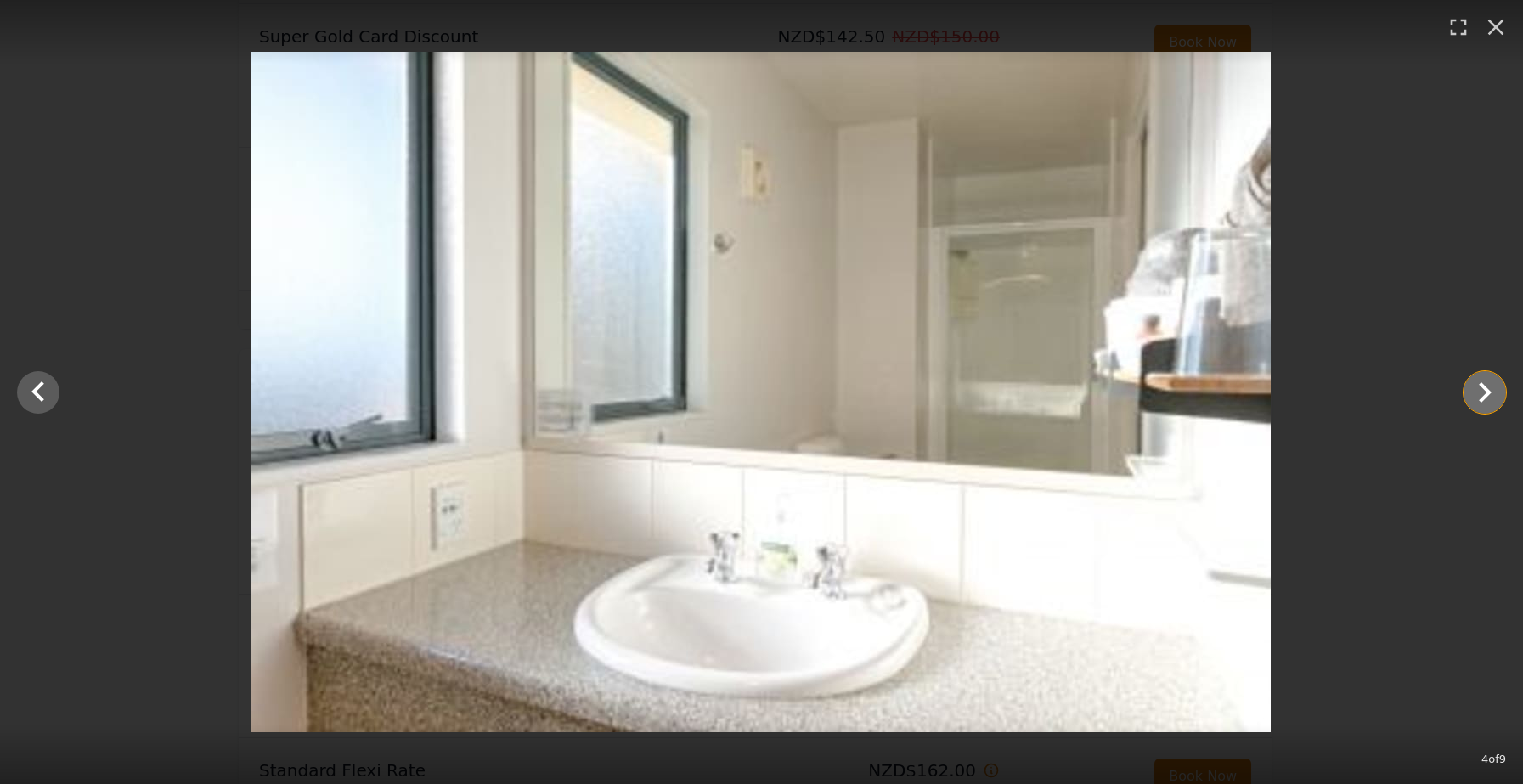
click at [1484, 396] on icon "Show slide 5 of 9" at bounding box center [1486, 393] width 13 height 21
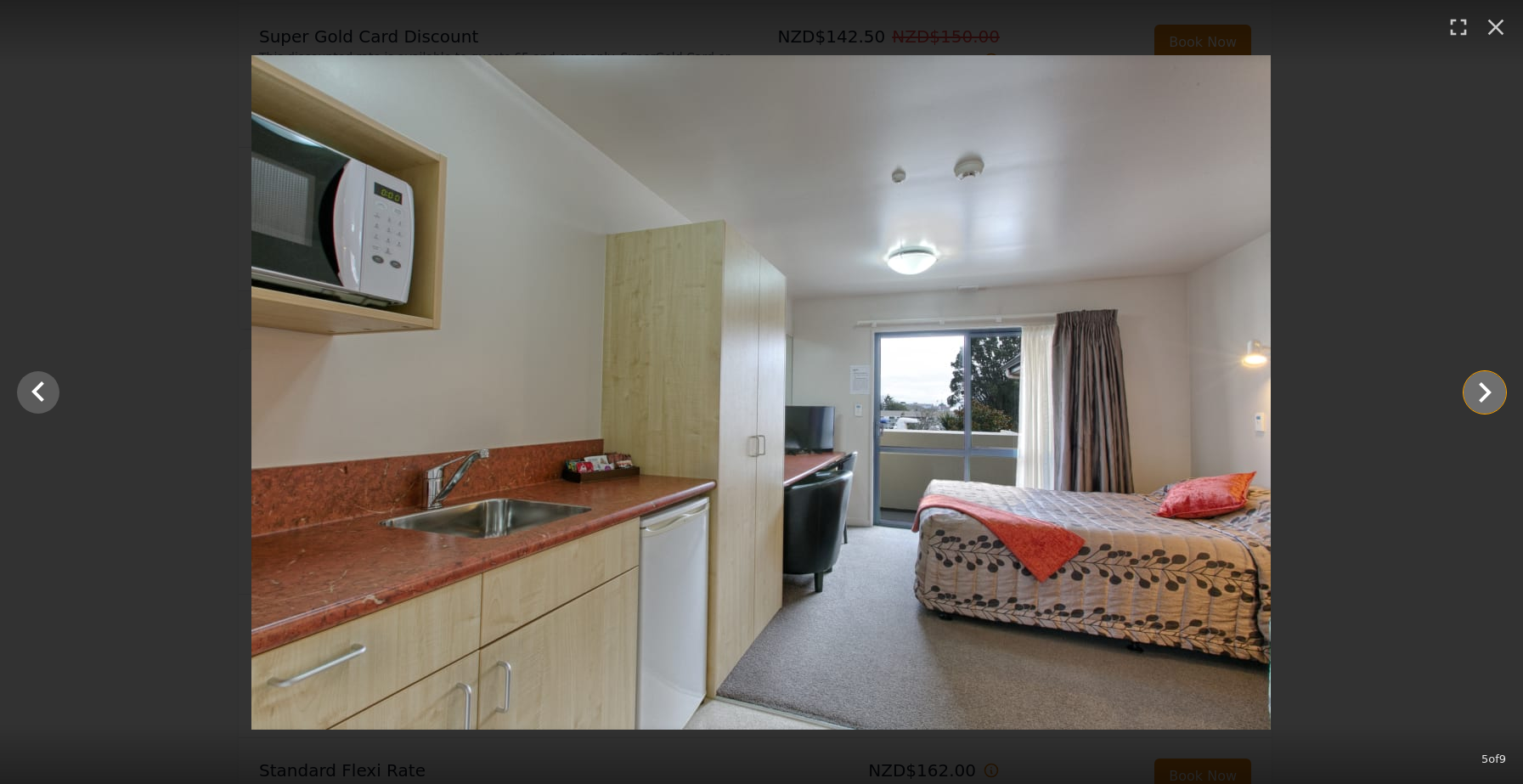
click at [1483, 397] on icon "Show slide 6 of 9" at bounding box center [1486, 393] width 13 height 21
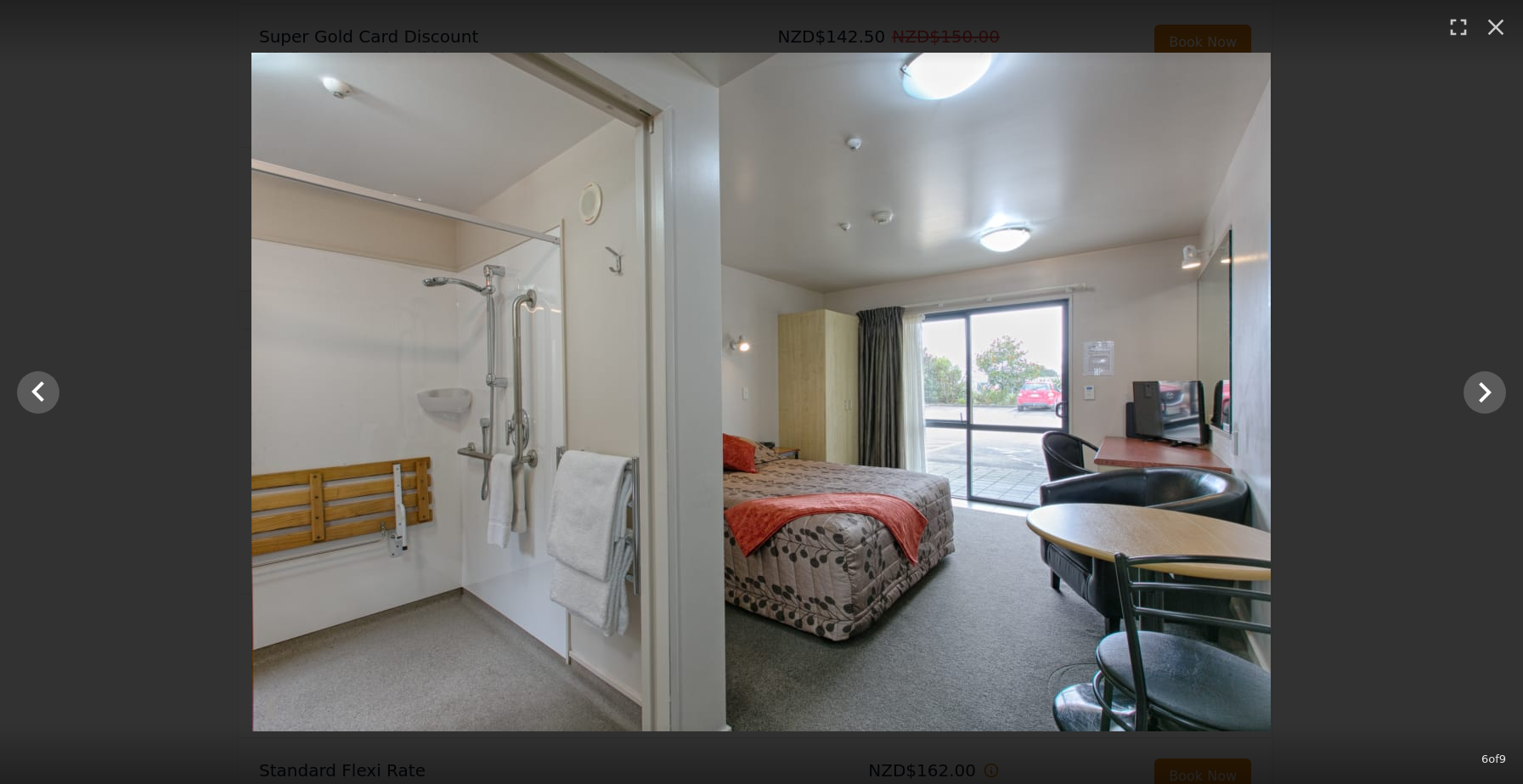
click at [466, 382] on img at bounding box center [762, 392] width 1020 height 678
click at [1478, 395] on icon "Show slide 7 of 9" at bounding box center [1484, 392] width 41 height 41
